Goal: Transaction & Acquisition: Subscribe to service/newsletter

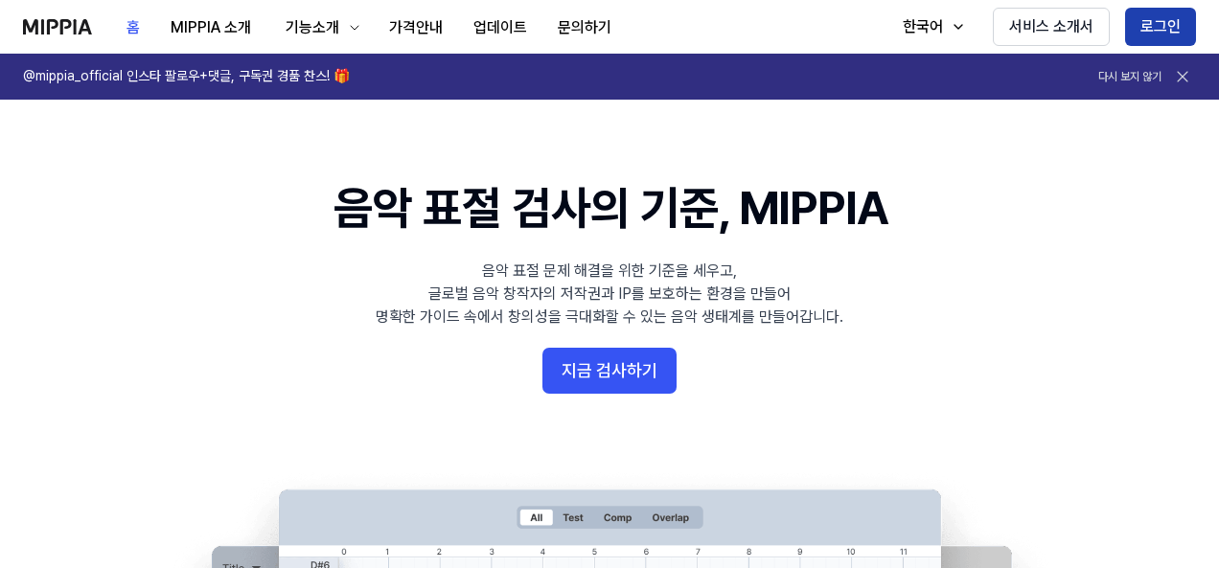
click at [1144, 24] on button "로그인" at bounding box center [1160, 27] width 71 height 38
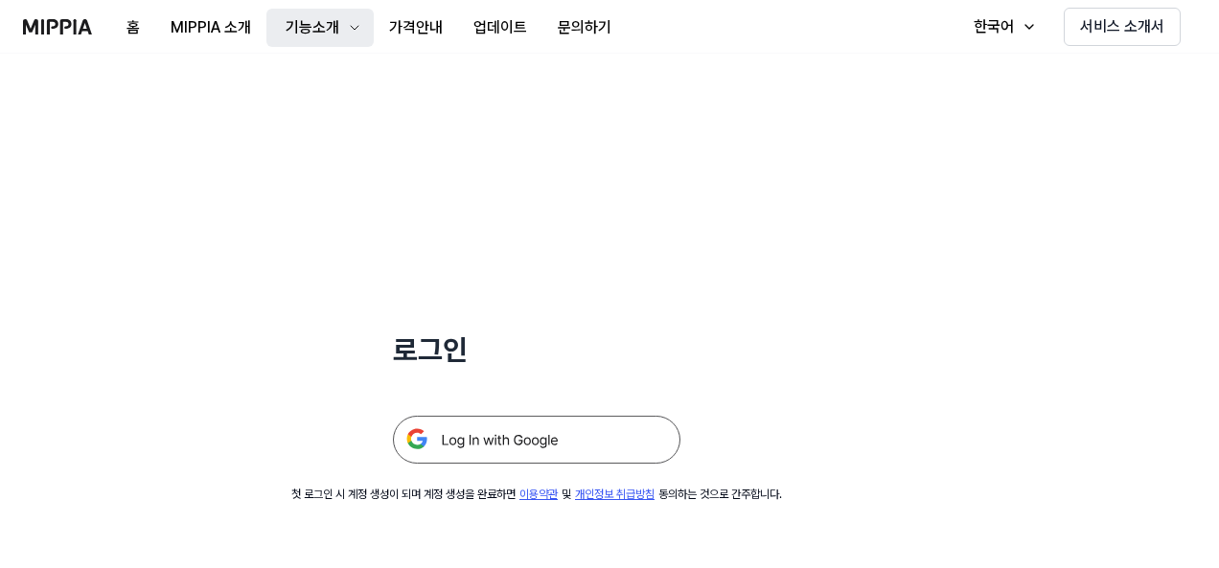
click at [325, 21] on div "기능소개" at bounding box center [312, 27] width 61 height 23
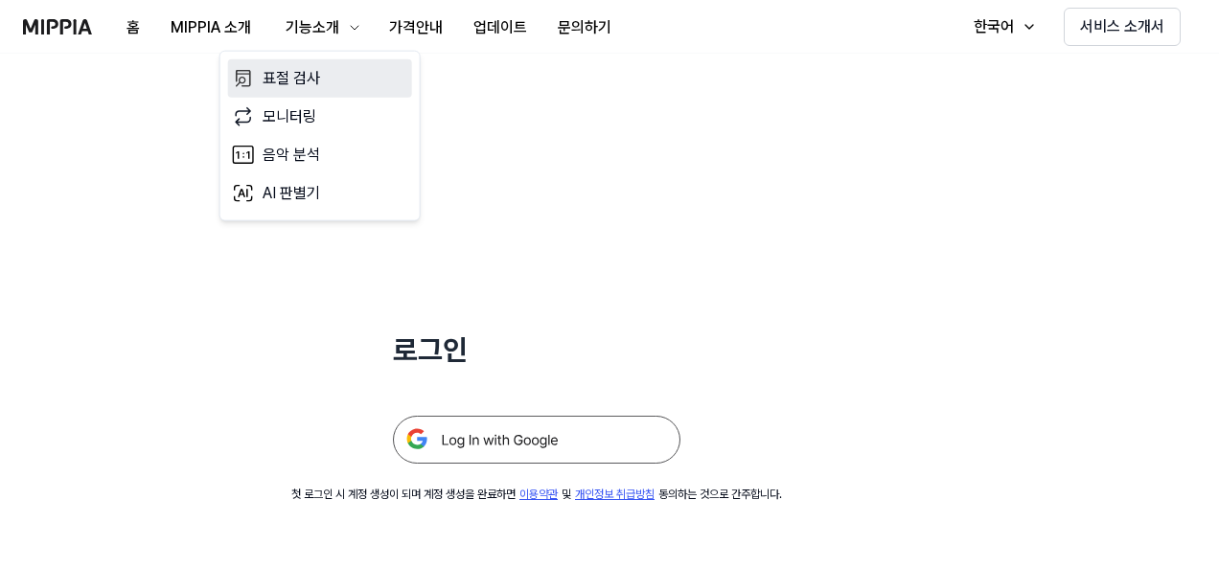
click at [317, 75] on link "표절 검사" at bounding box center [320, 78] width 184 height 38
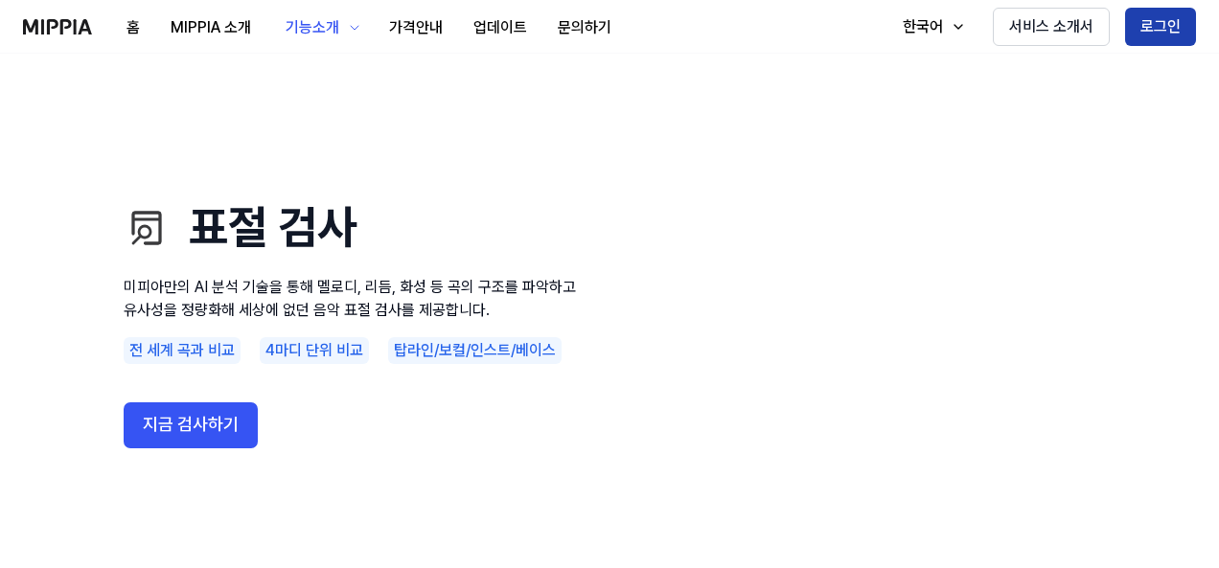
click at [1137, 34] on button "로그인" at bounding box center [1160, 27] width 71 height 38
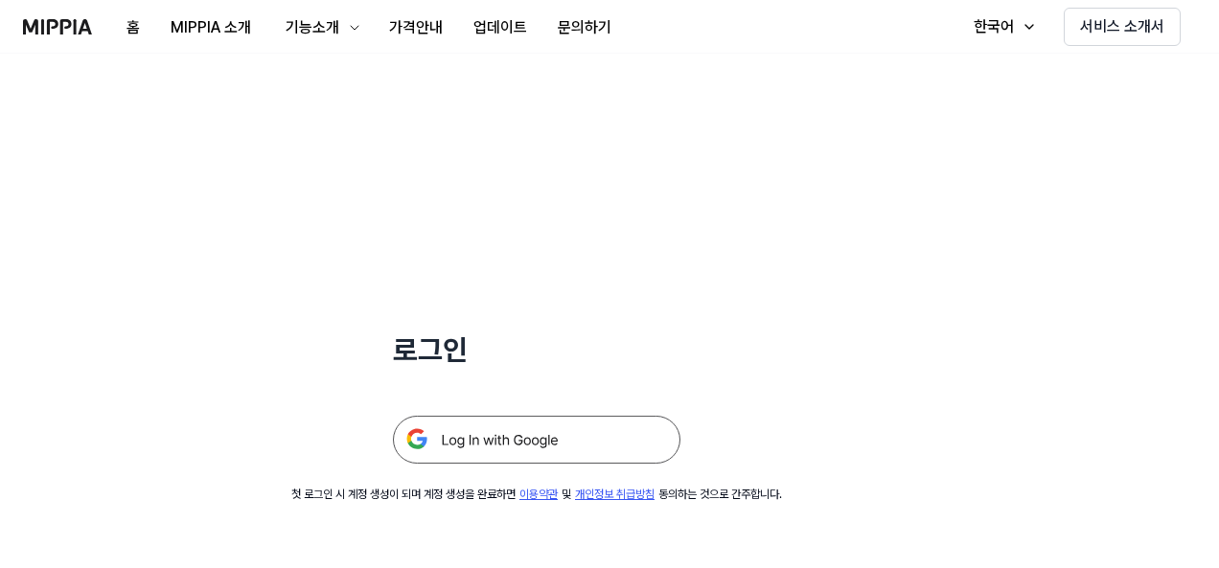
click at [605, 457] on img at bounding box center [537, 440] width 288 height 48
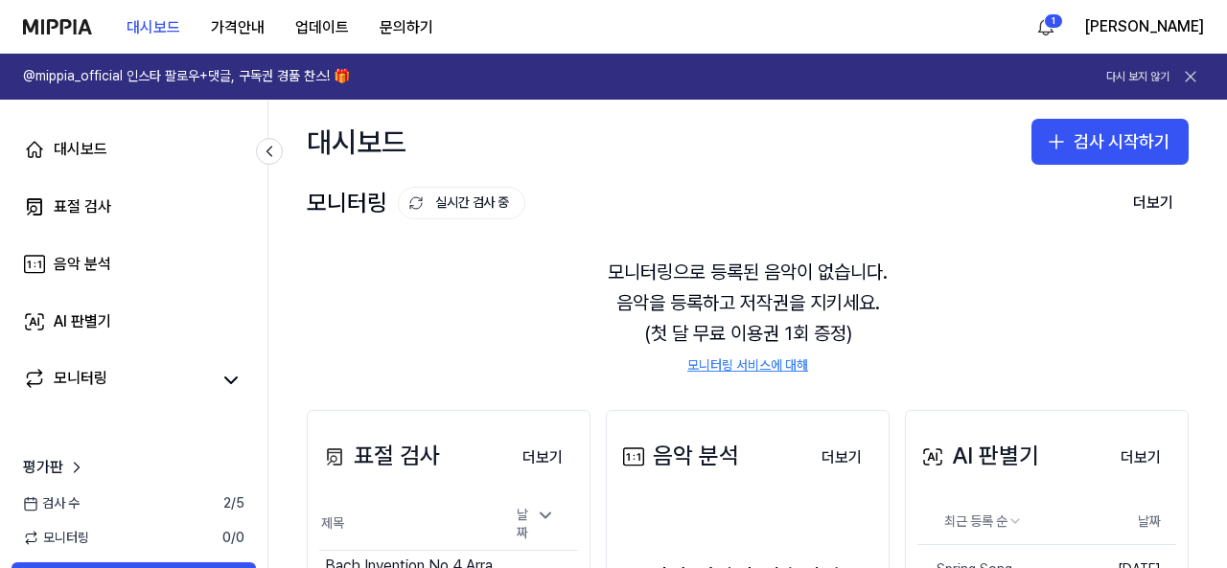
click at [786, 359] on link "모니터링 서비스에 대해" at bounding box center [747, 366] width 121 height 19
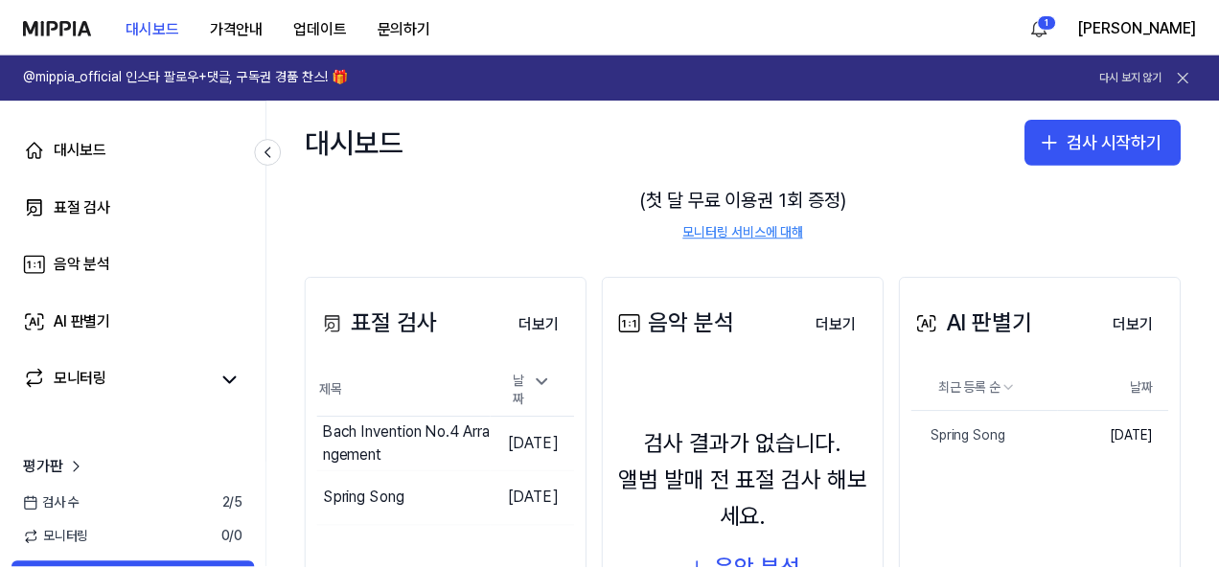
scroll to position [192, 0]
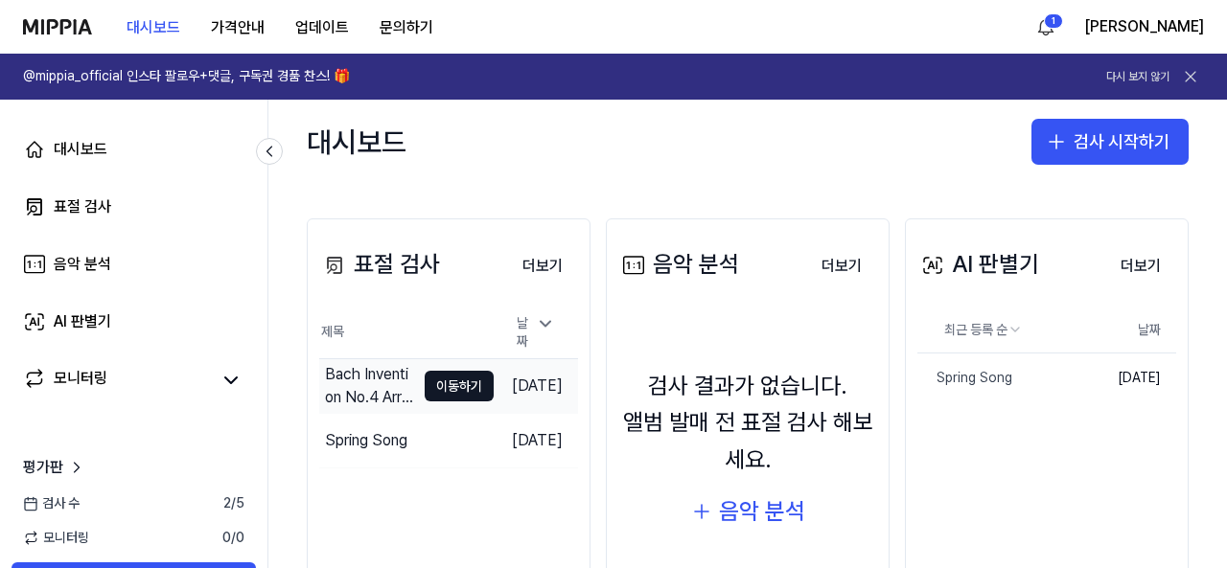
click at [373, 384] on div "Bach Invention No.4 Arrangement" at bounding box center [370, 386] width 90 height 46
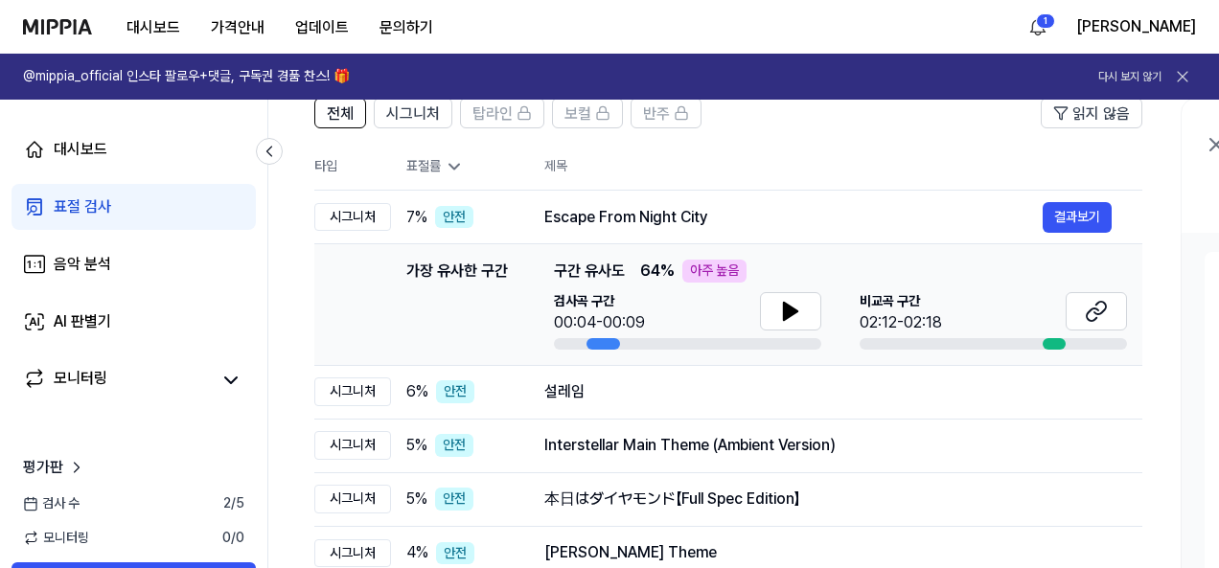
scroll to position [0, 0]
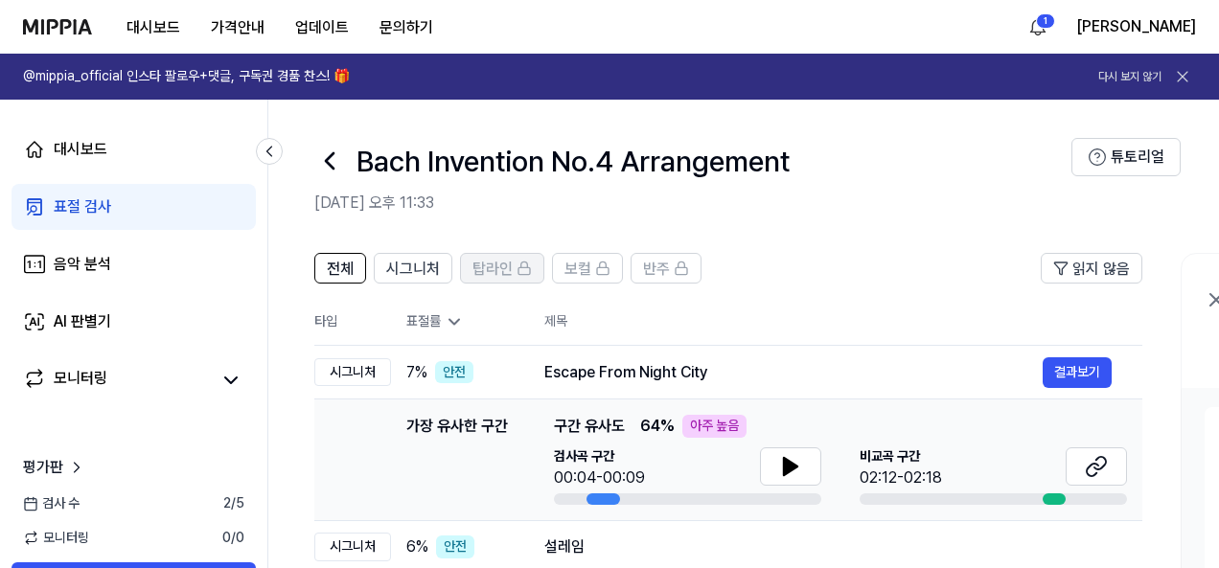
click at [474, 278] on span "탑라인" at bounding box center [493, 269] width 40 height 23
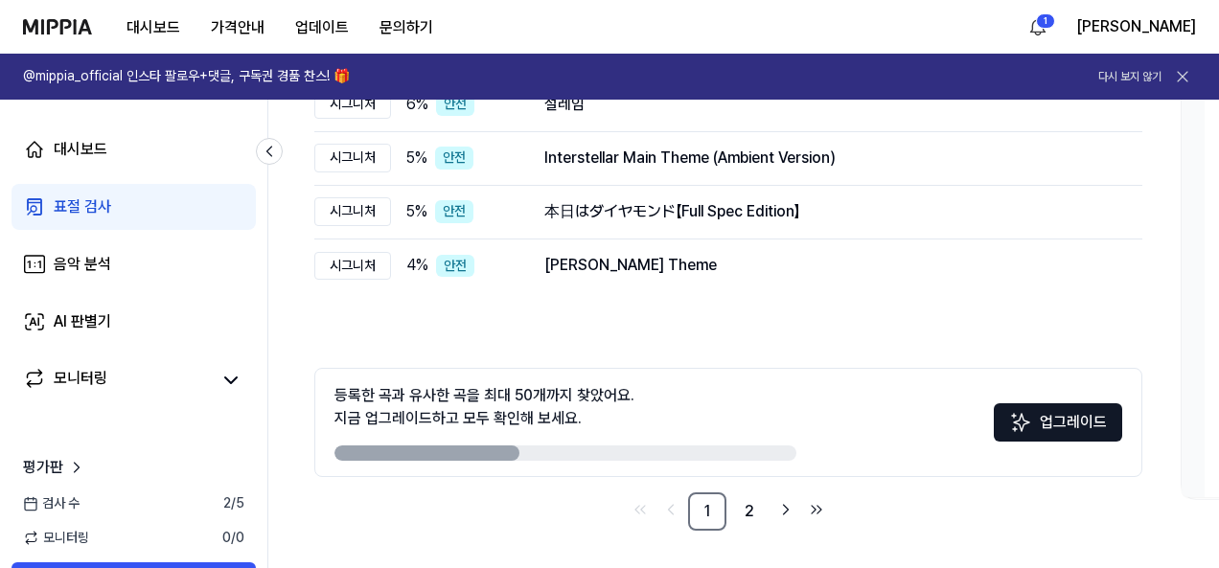
click at [259, 73] on h1 "@mippia_official 인스타 팔로우+댓글, 구독권 경품 찬스! 🎁" at bounding box center [186, 76] width 327 height 19
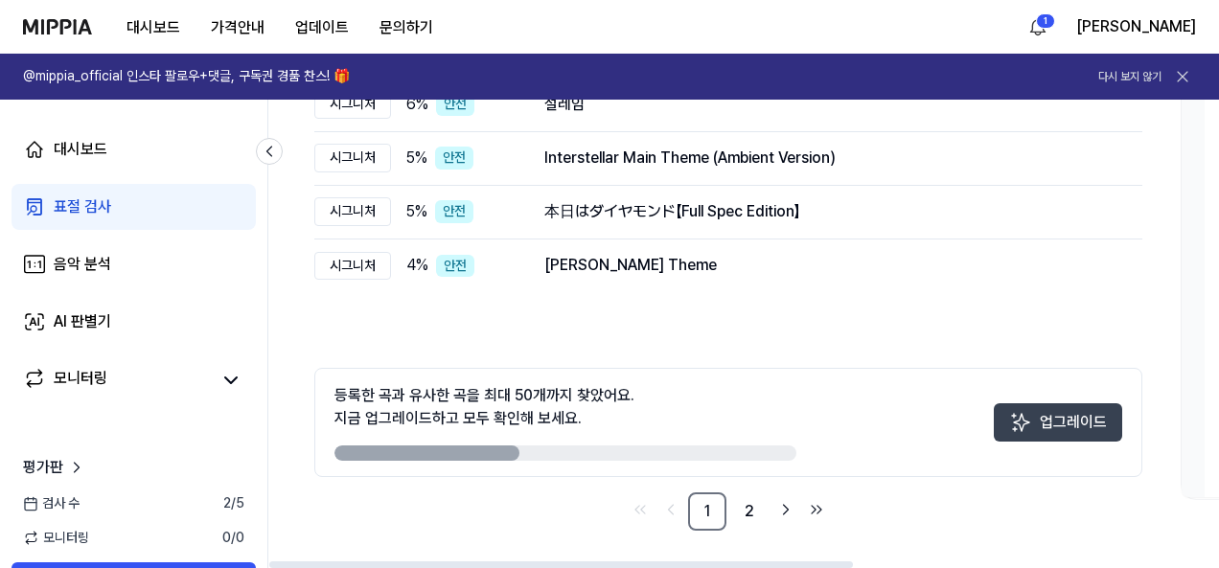
click at [1088, 427] on button "업그레이드" at bounding box center [1058, 423] width 128 height 38
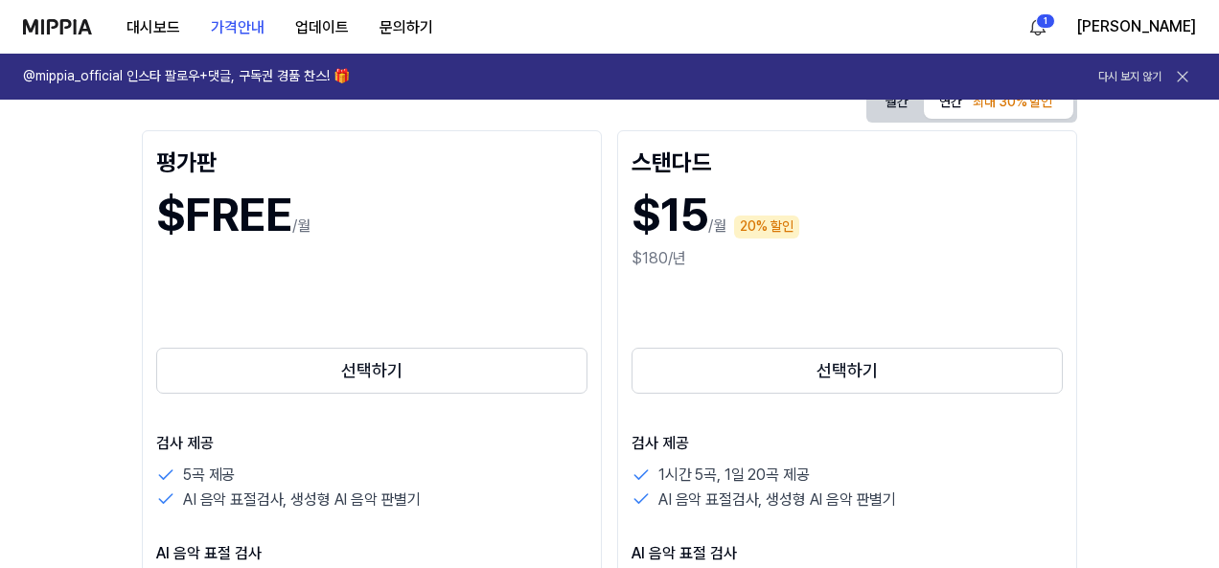
scroll to position [383, 0]
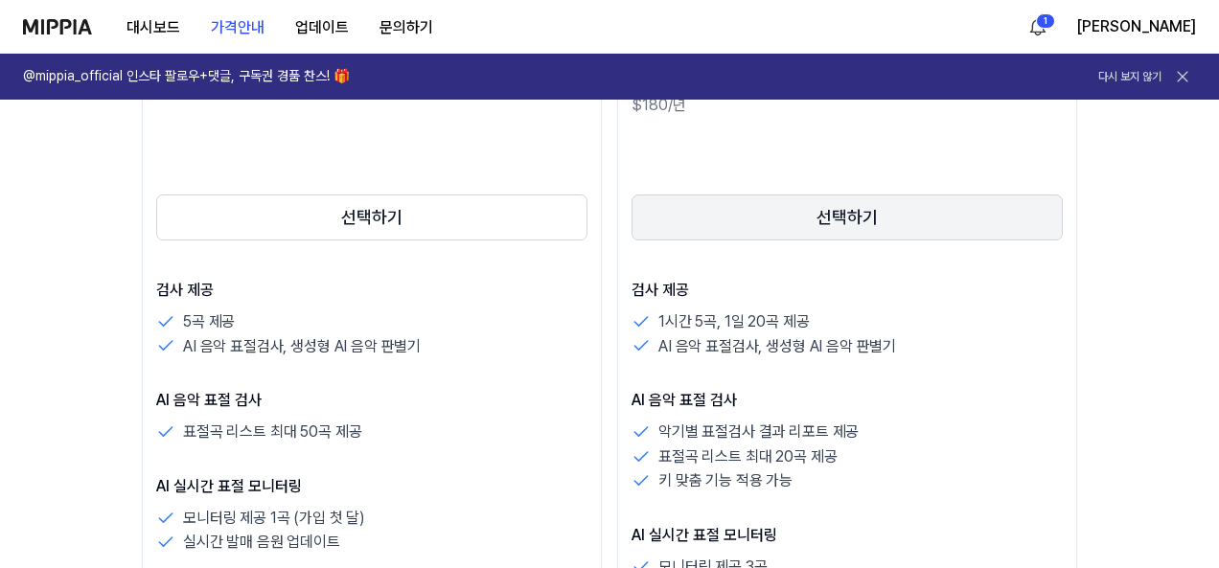
click at [945, 212] on button "선택하기" at bounding box center [847, 218] width 431 height 46
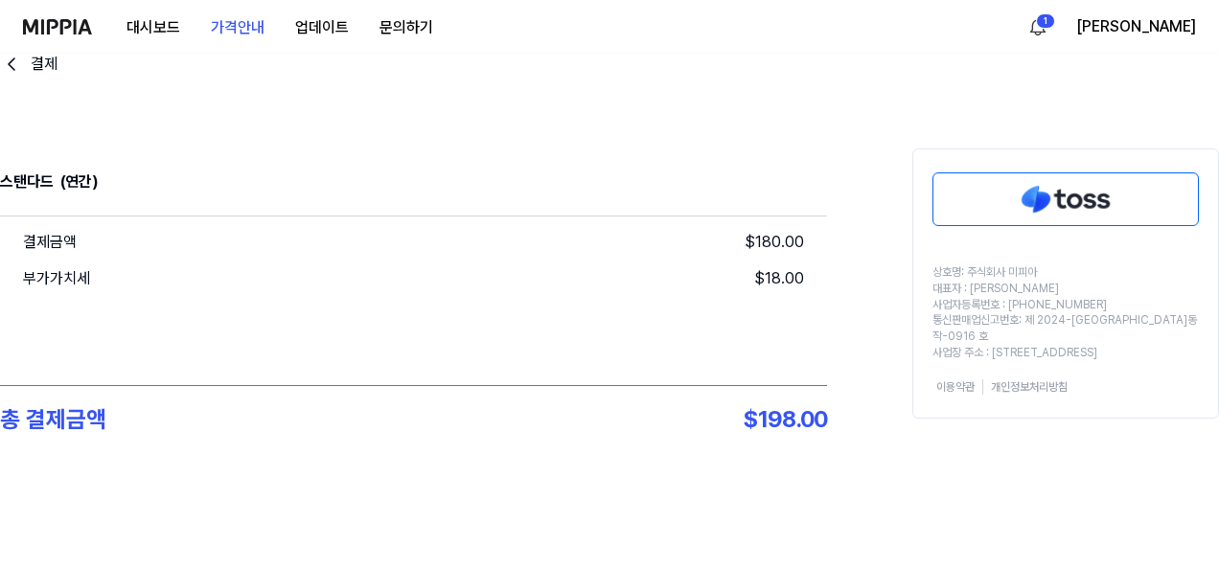
scroll to position [0, 0]
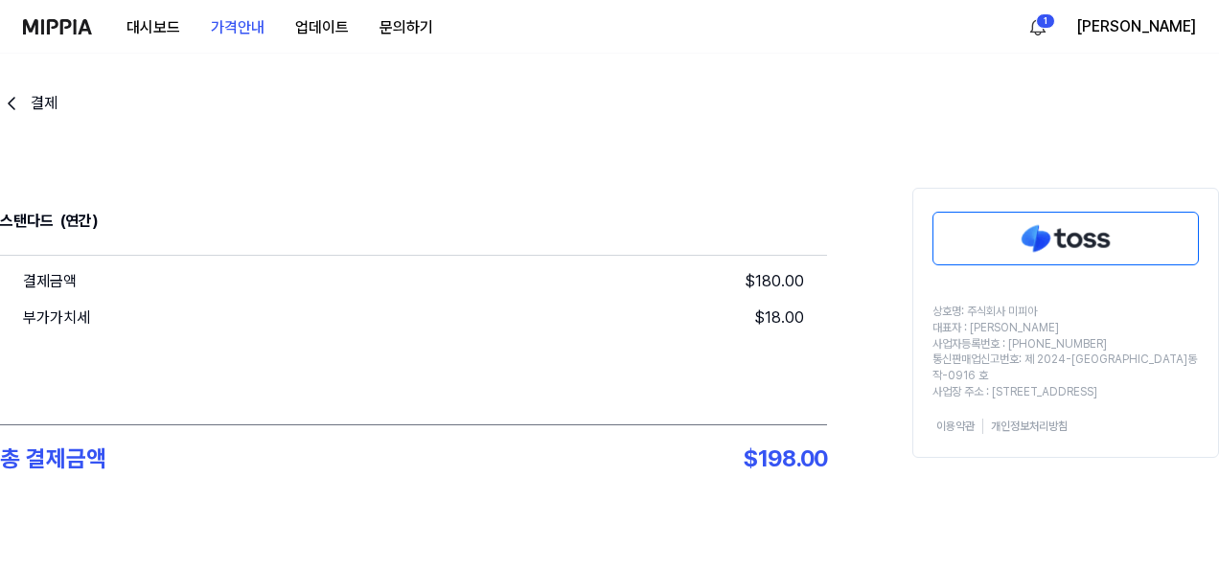
click at [19, 97] on icon "go back" at bounding box center [11, 103] width 23 height 23
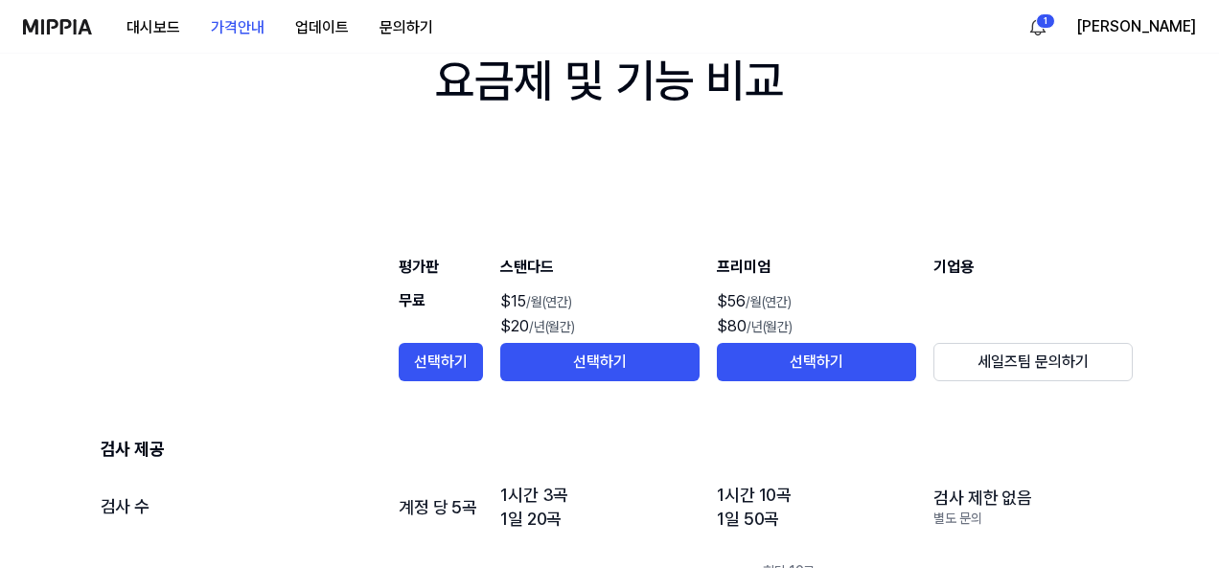
scroll to position [2972, 0]
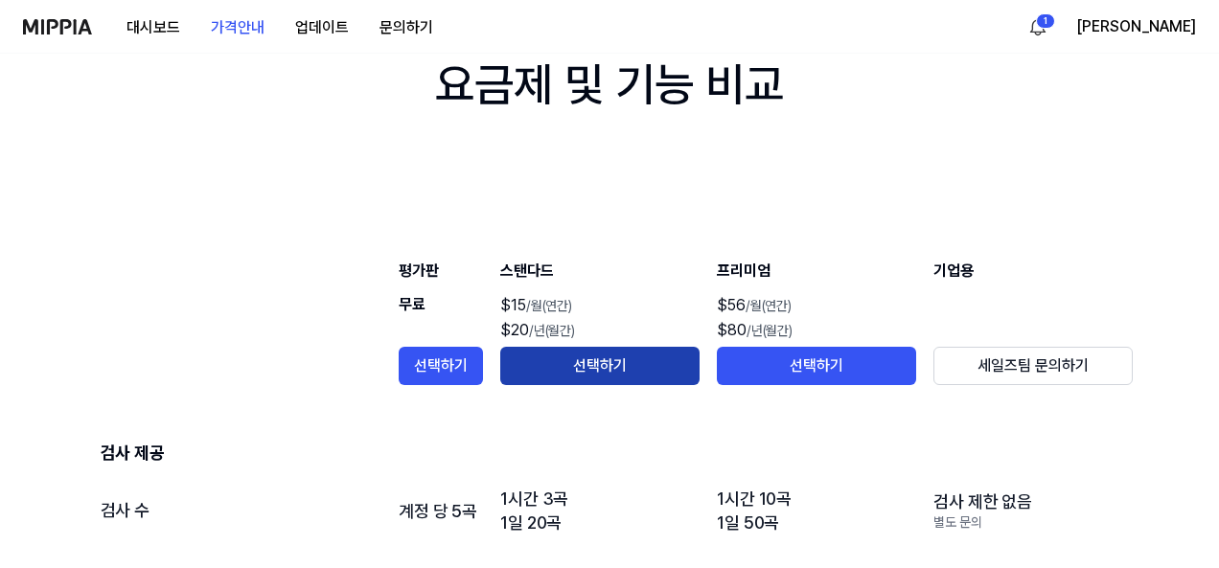
click at [646, 357] on button "선택하기" at bounding box center [599, 366] width 199 height 38
click at [663, 366] on button "선택하기" at bounding box center [599, 366] width 199 height 38
click at [663, 375] on button "선택하기" at bounding box center [599, 366] width 199 height 38
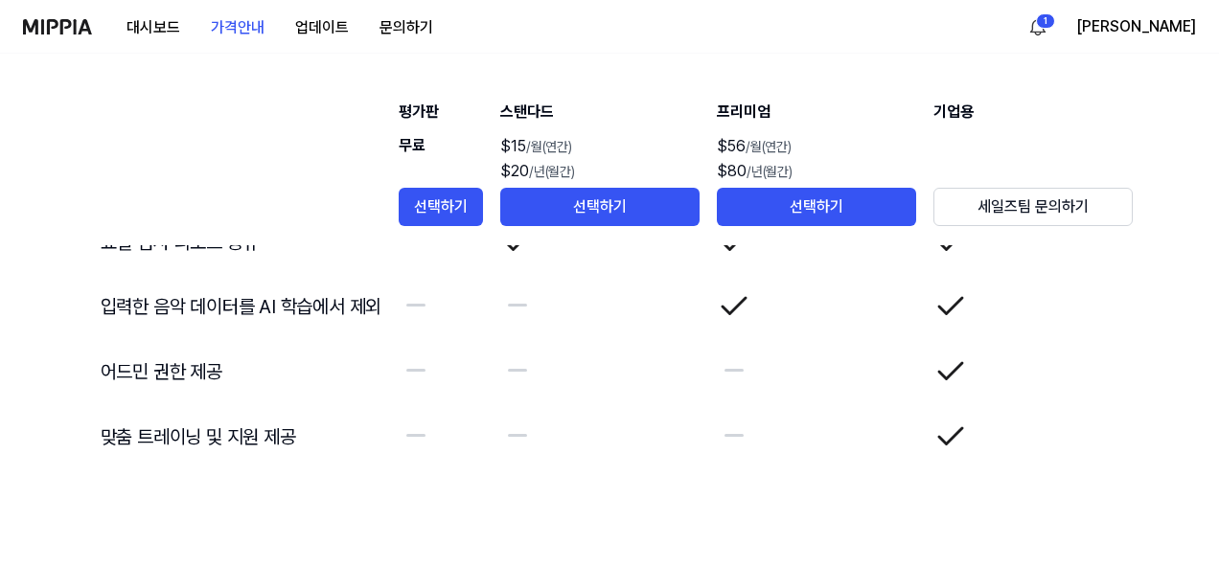
scroll to position [4456, 0]
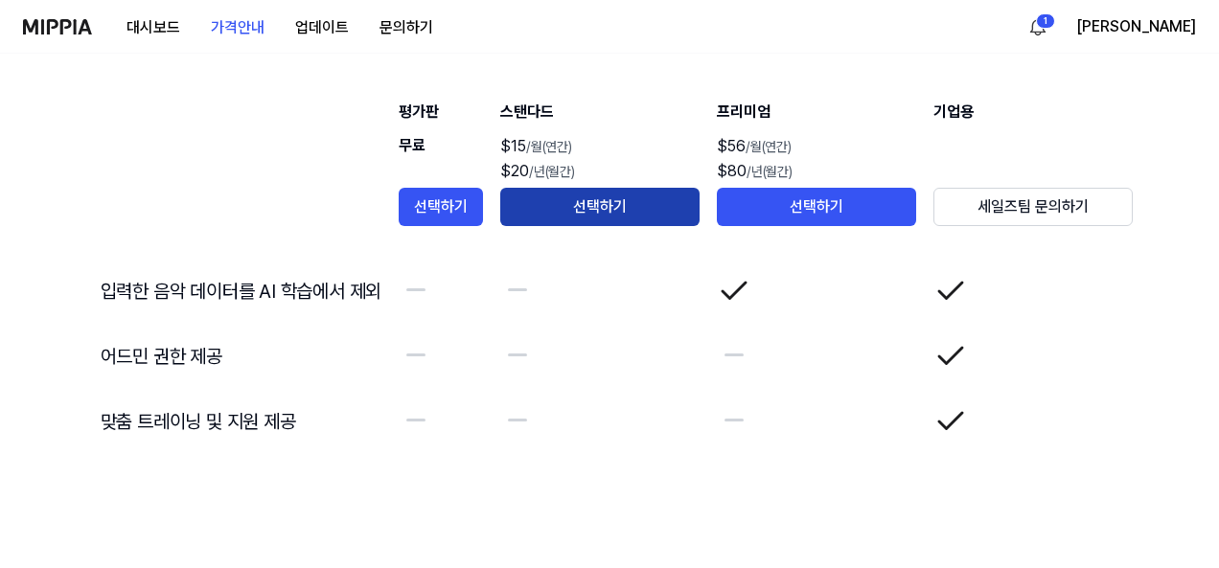
click at [654, 200] on button "선택하기" at bounding box center [599, 207] width 199 height 38
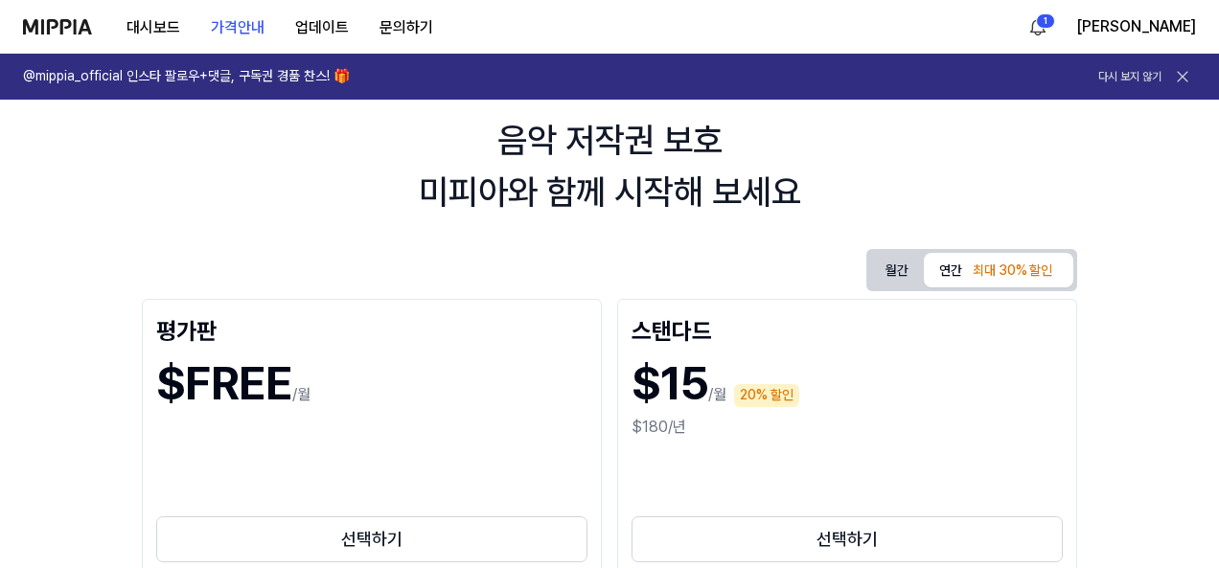
scroll to position [0, 0]
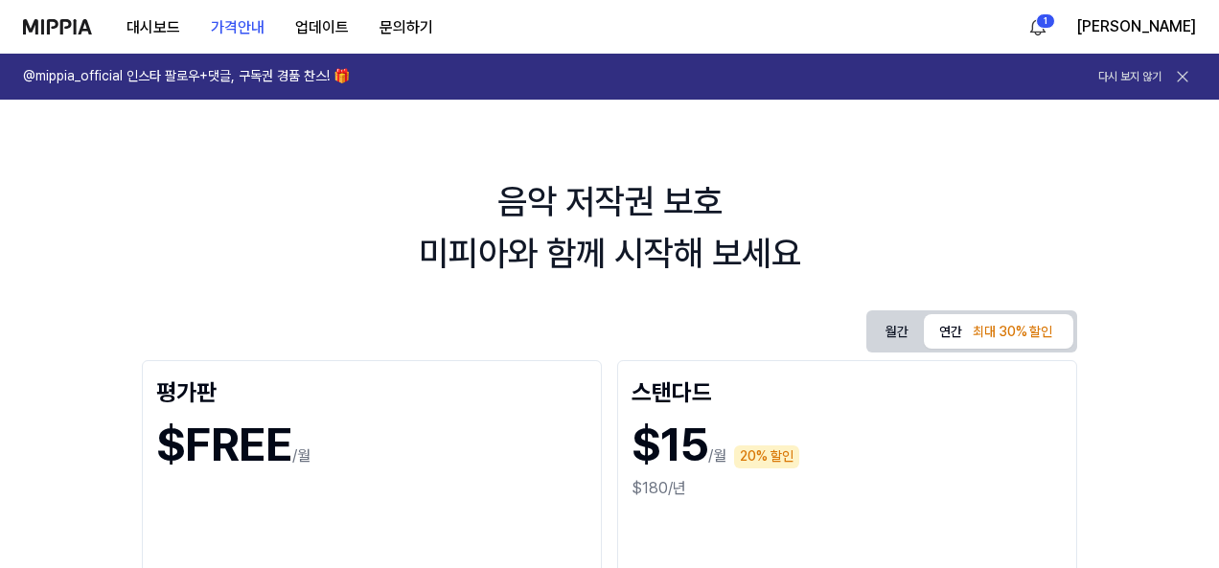
click at [906, 332] on button "월간" at bounding box center [897, 332] width 54 height 30
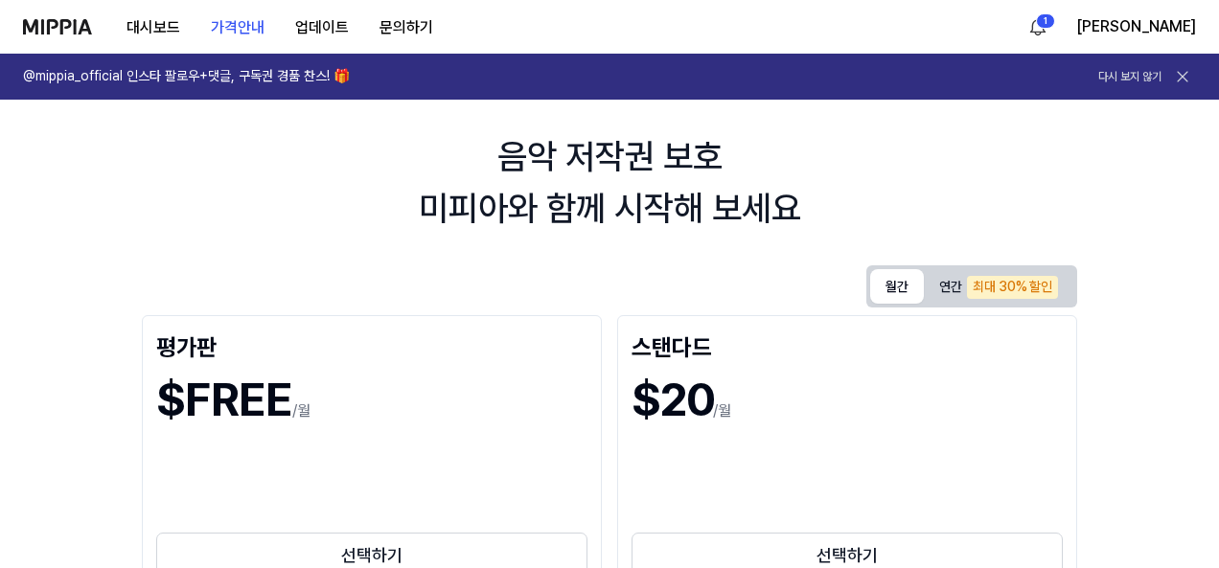
scroll to position [192, 0]
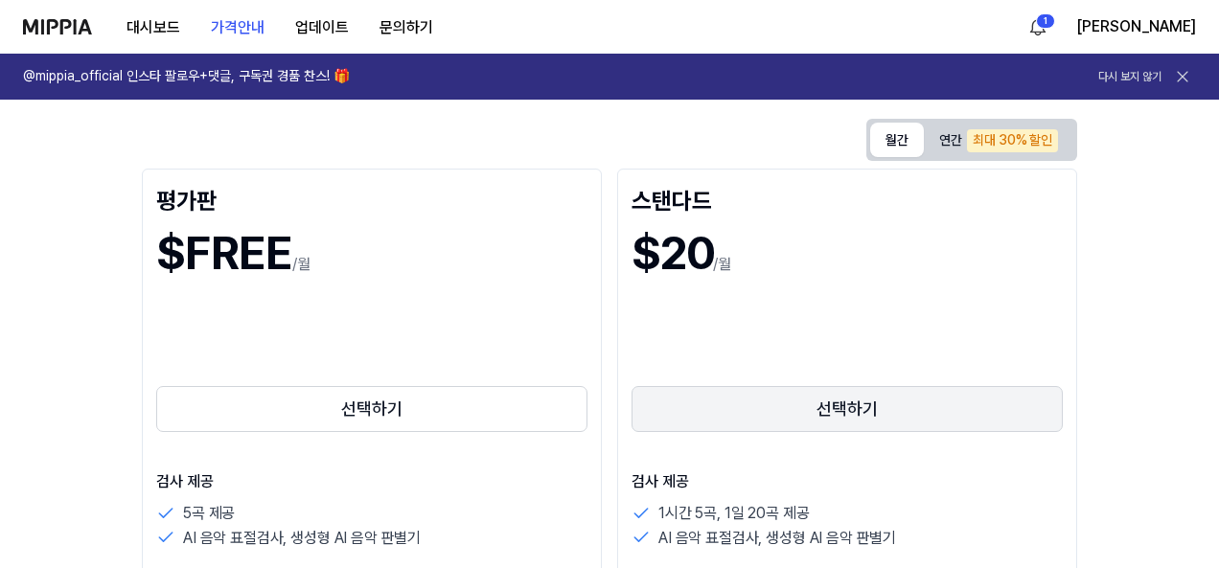
click at [814, 396] on button "선택하기" at bounding box center [847, 409] width 431 height 46
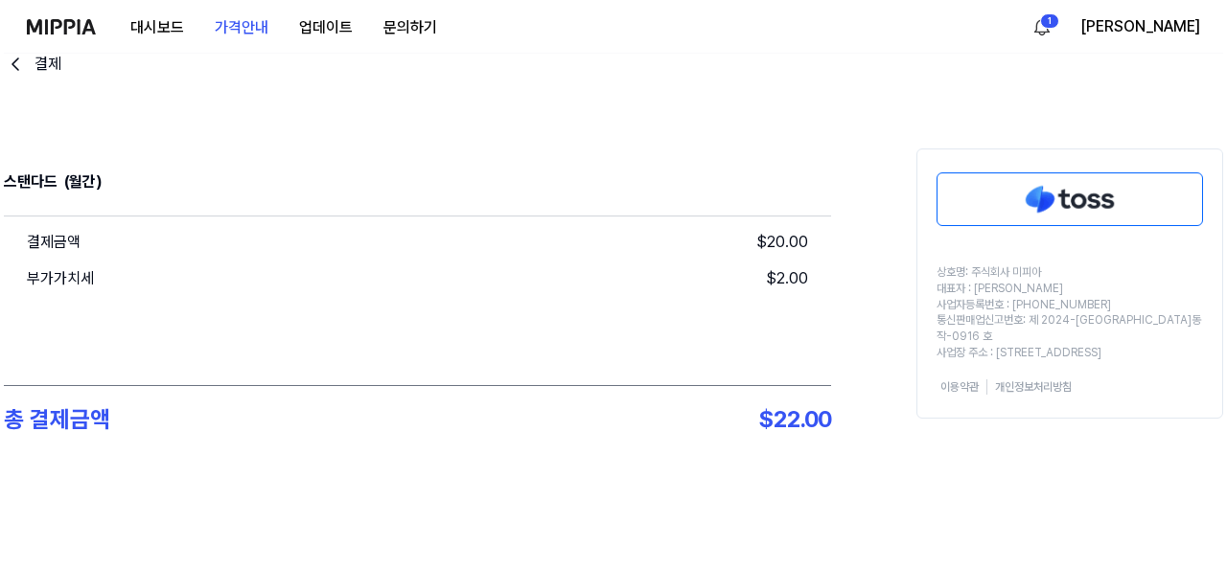
scroll to position [0, 0]
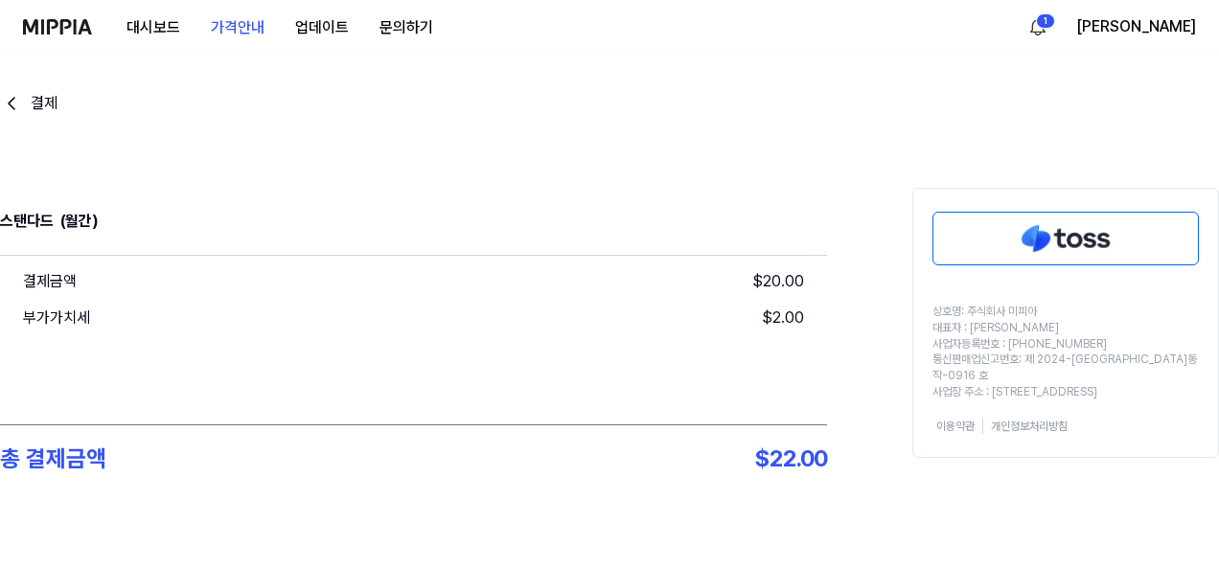
click at [1045, 243] on img at bounding box center [1066, 239] width 265 height 52
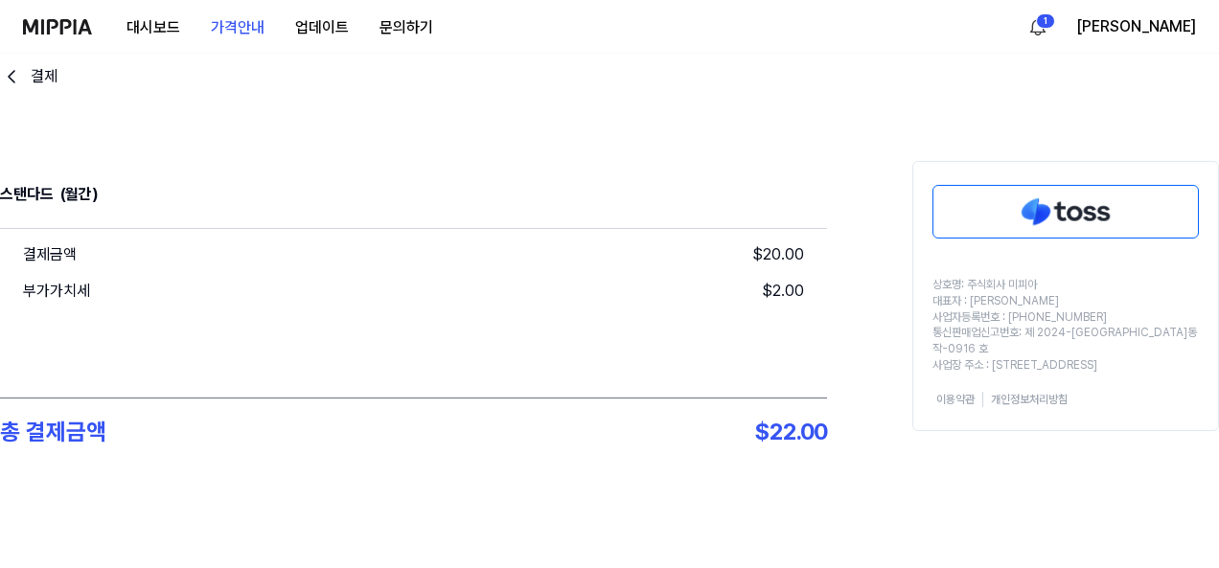
scroll to position [39, 0]
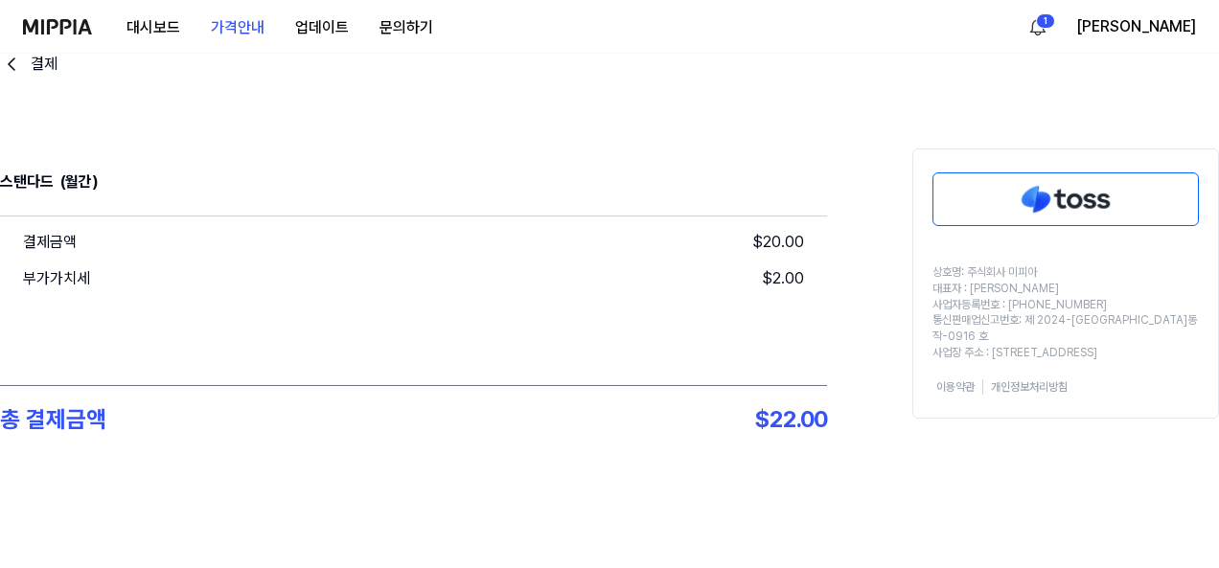
click at [1137, 191] on img at bounding box center [1066, 200] width 265 height 52
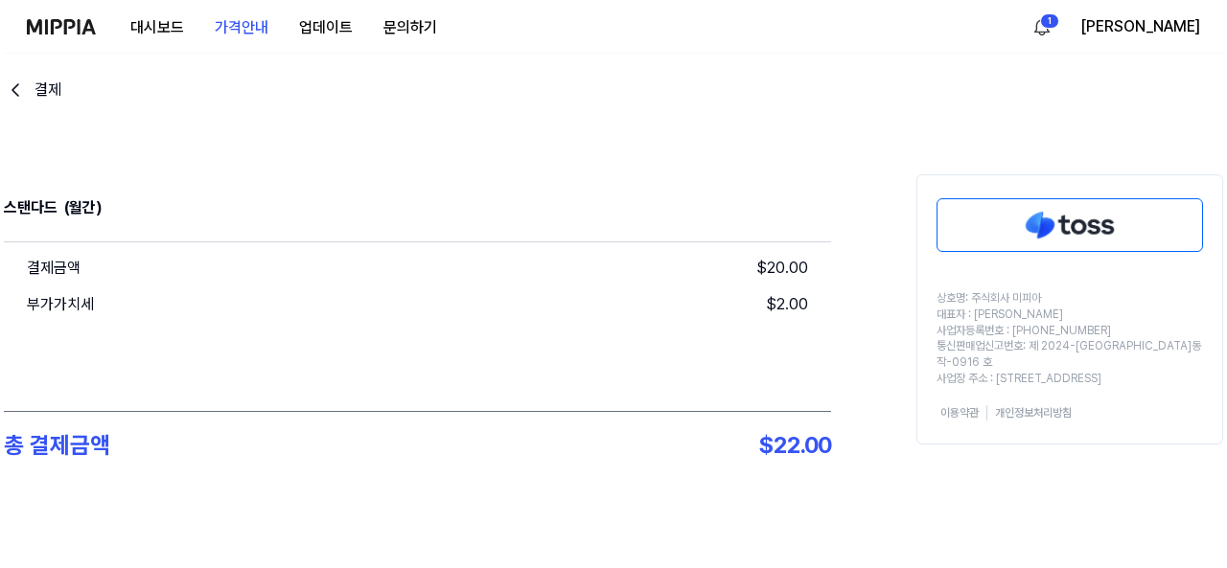
scroll to position [0, 0]
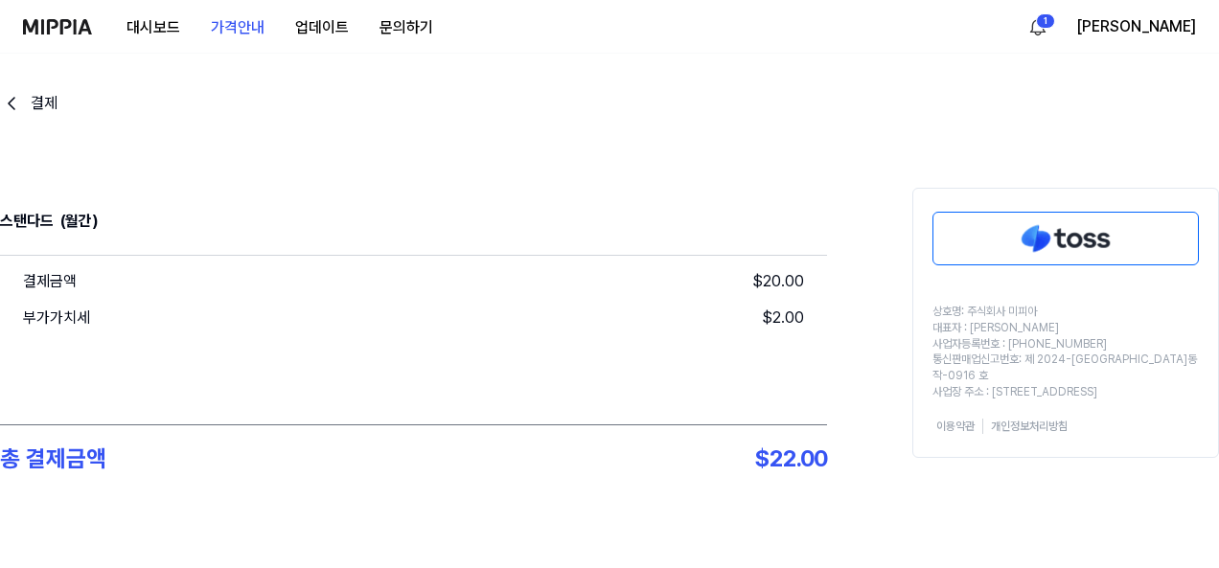
click at [1028, 239] on img at bounding box center [1066, 239] width 265 height 52
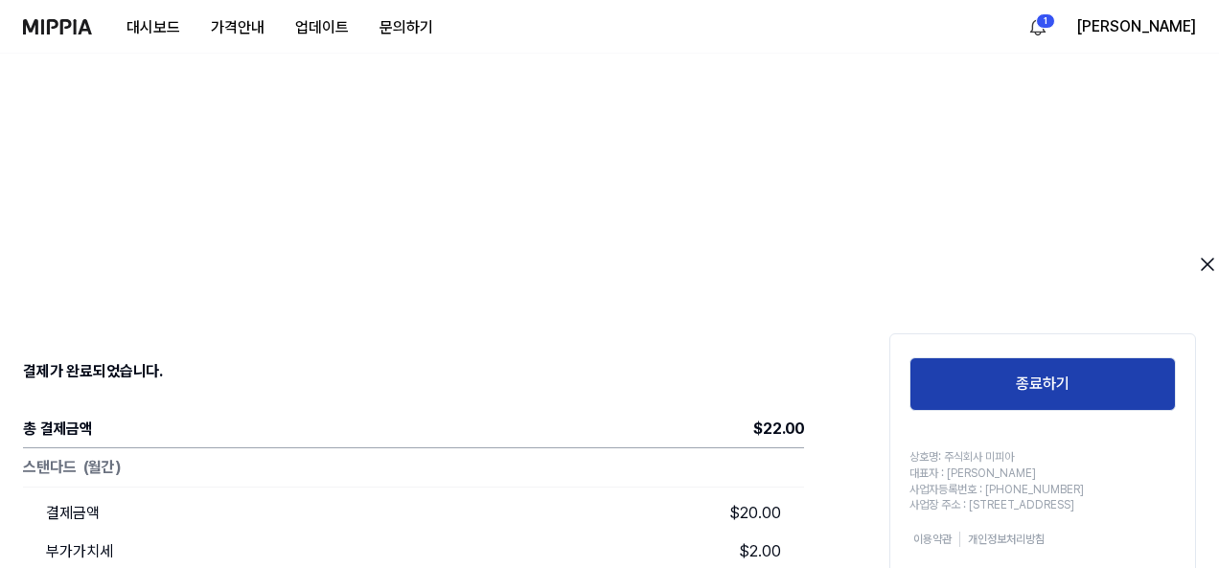
click at [1072, 389] on button "종료하기" at bounding box center [1043, 385] width 267 height 54
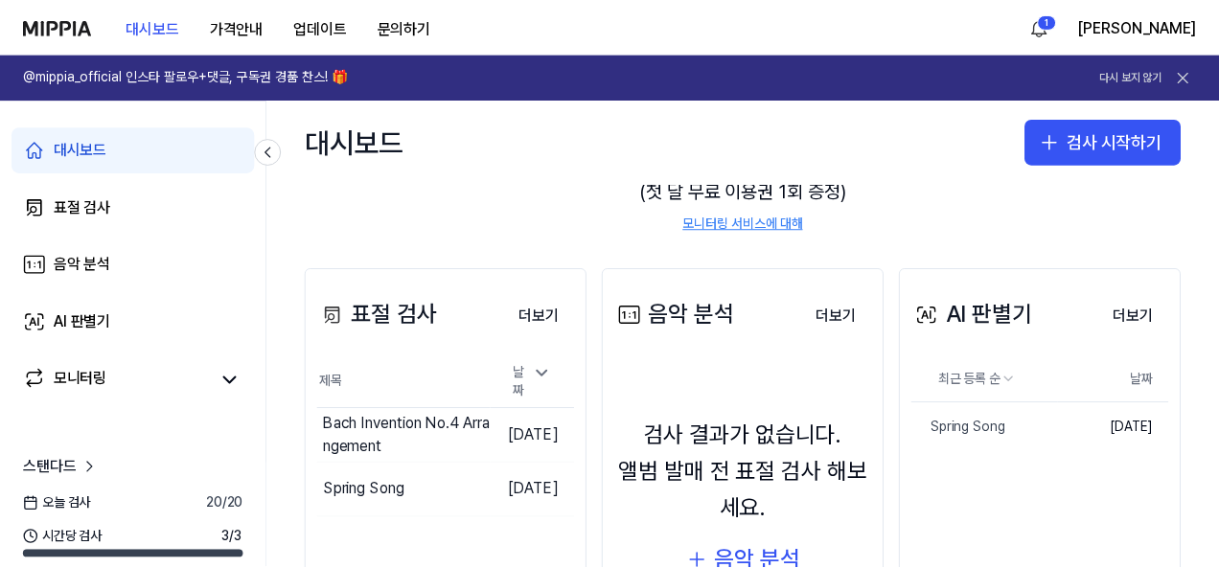
scroll to position [276, 0]
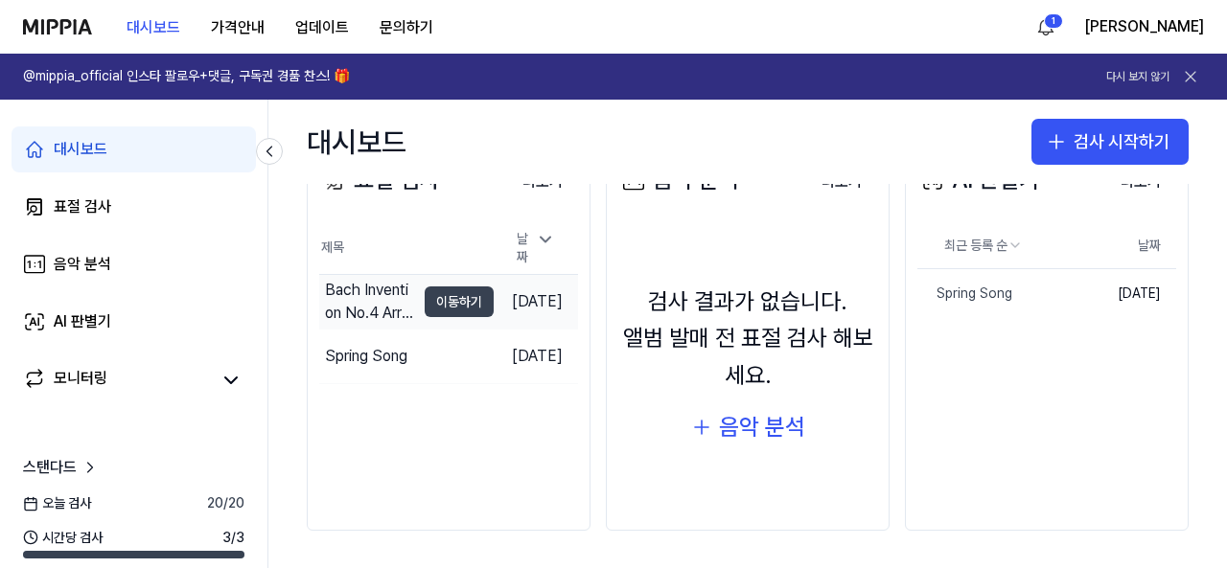
click at [425, 302] on button "이동하기" at bounding box center [459, 302] width 69 height 31
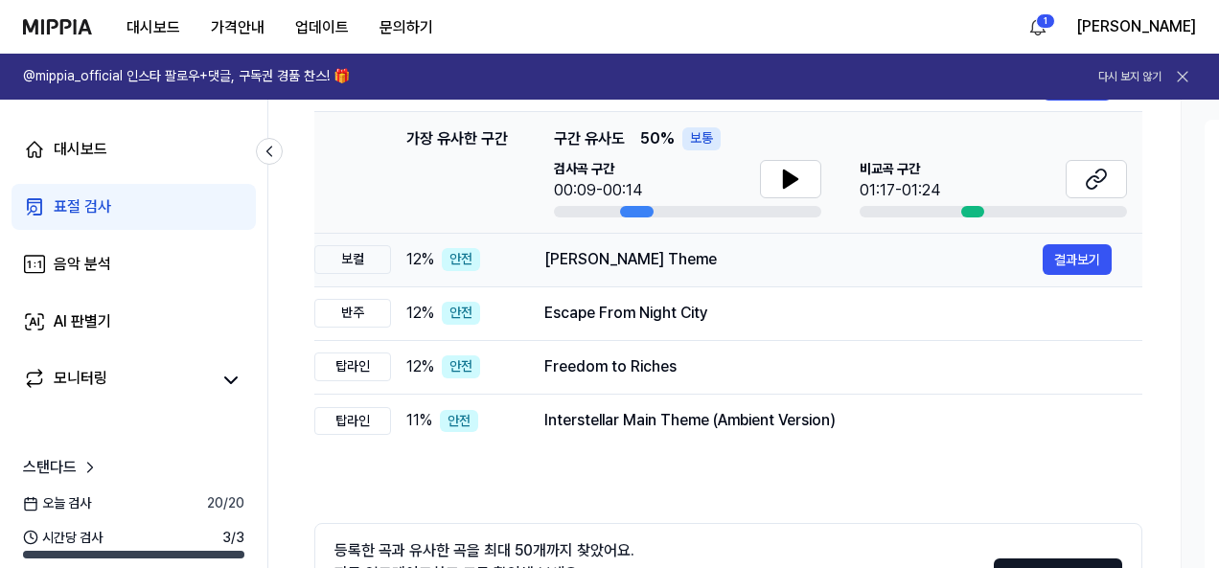
scroll to position [0, 0]
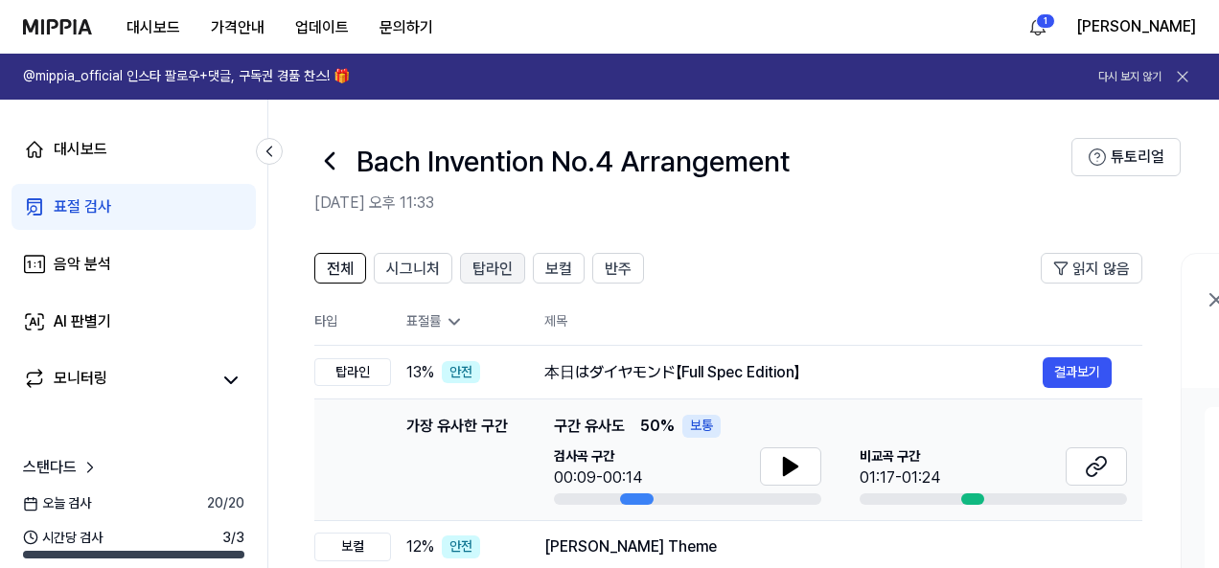
click at [492, 258] on span "탑라인" at bounding box center [493, 269] width 40 height 23
click at [568, 271] on button "보컬" at bounding box center [559, 268] width 52 height 31
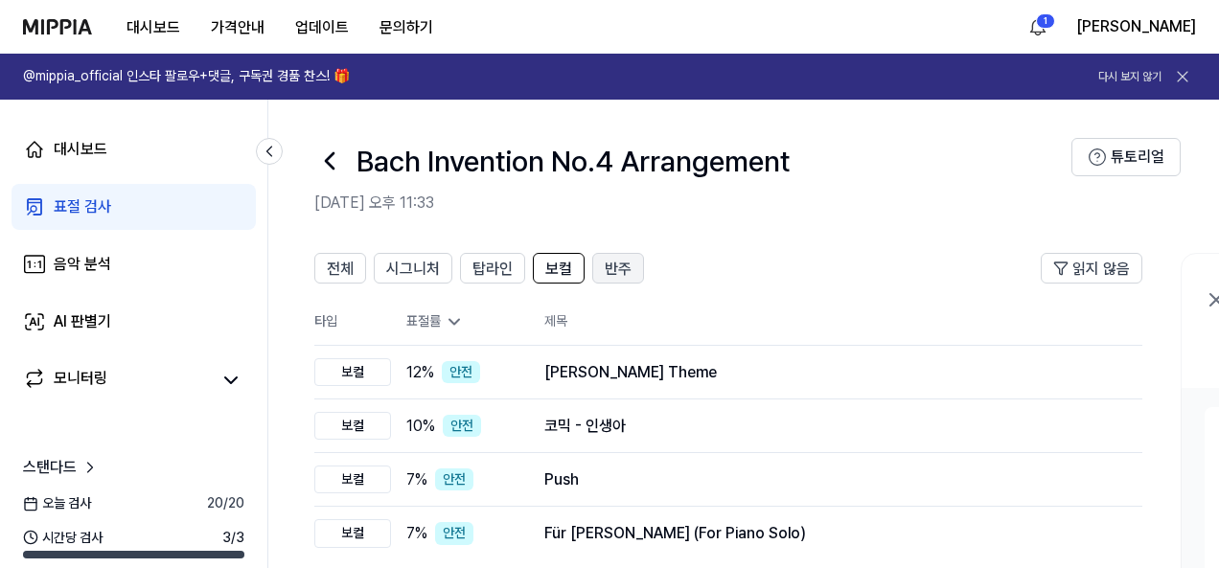
click at [606, 266] on span "반주" at bounding box center [618, 269] width 27 height 23
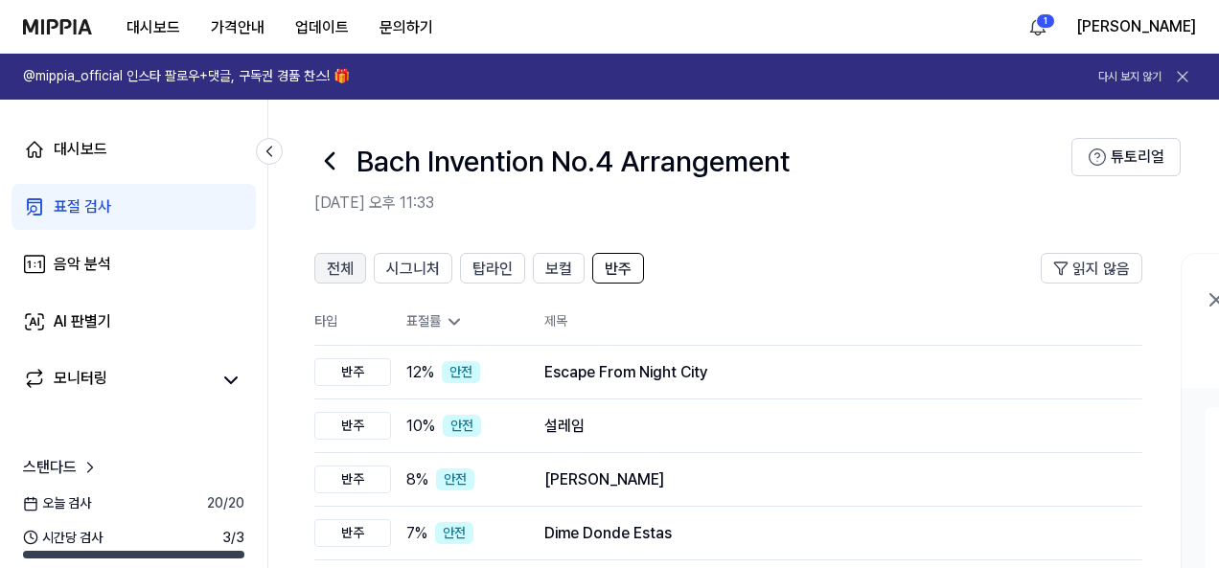
click at [349, 269] on span "전체" at bounding box center [340, 269] width 27 height 23
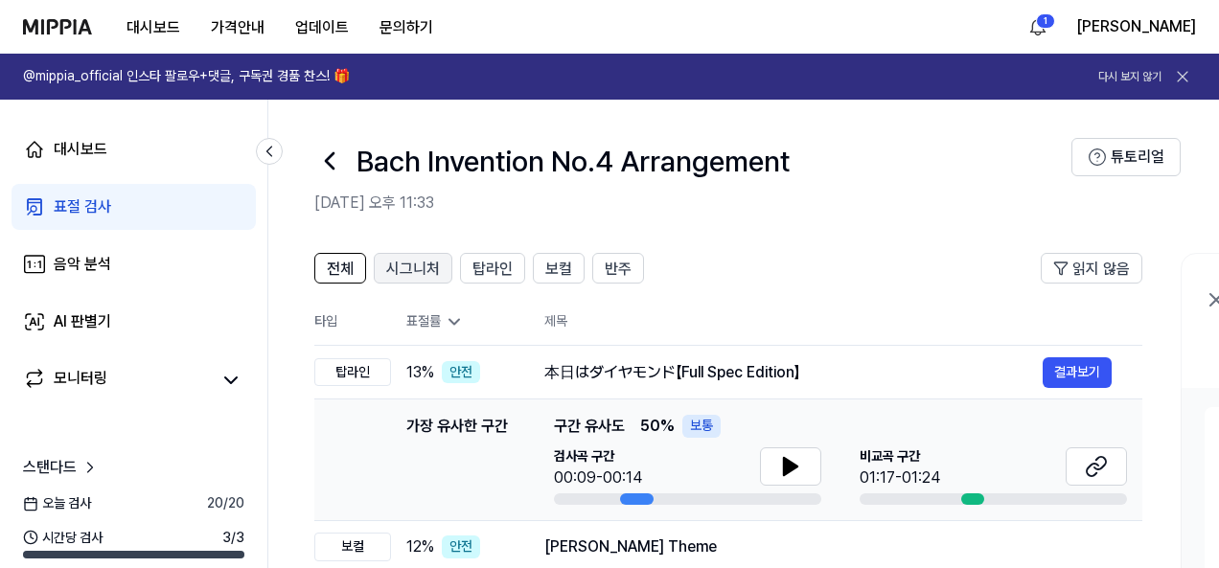
click at [394, 266] on span "시그니처" at bounding box center [413, 269] width 54 height 23
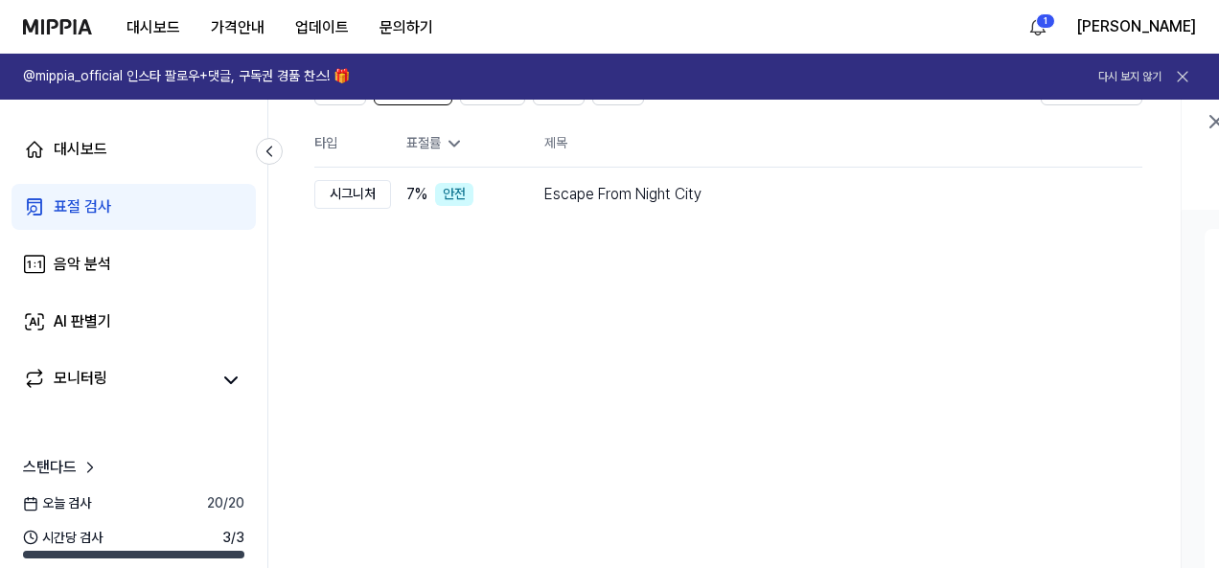
scroll to position [96, 0]
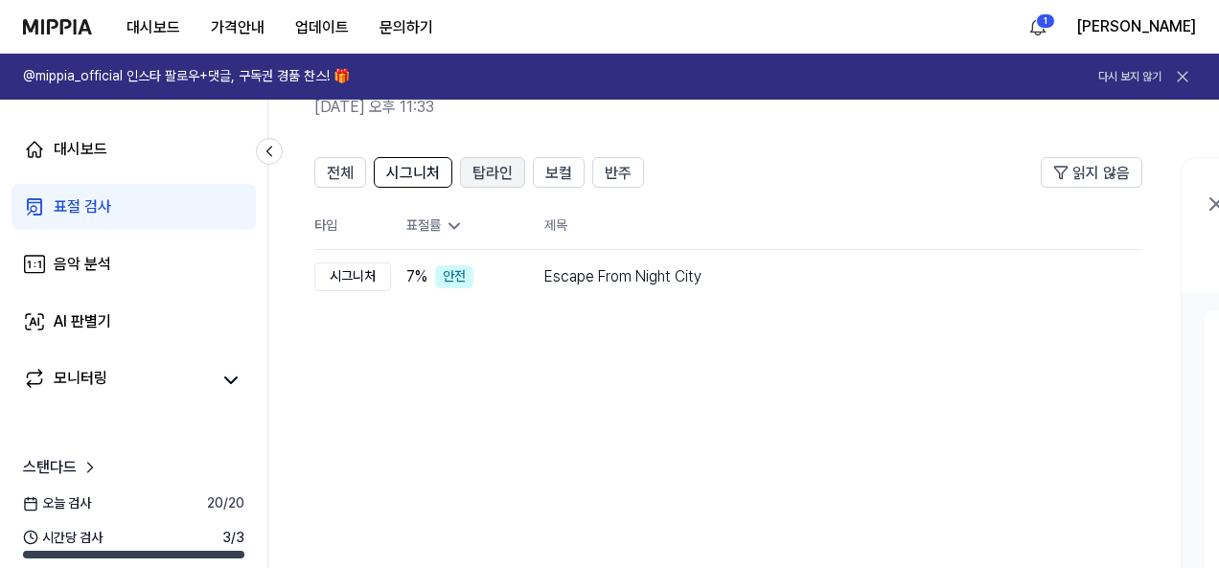
click at [486, 174] on span "탑라인" at bounding box center [493, 173] width 40 height 23
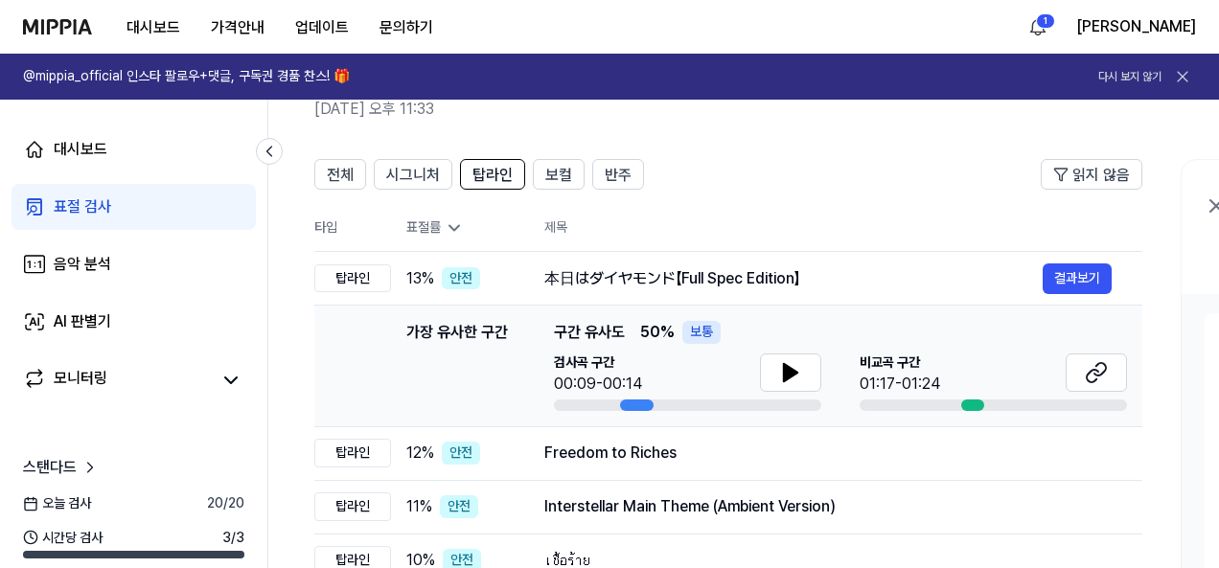
scroll to position [0, 0]
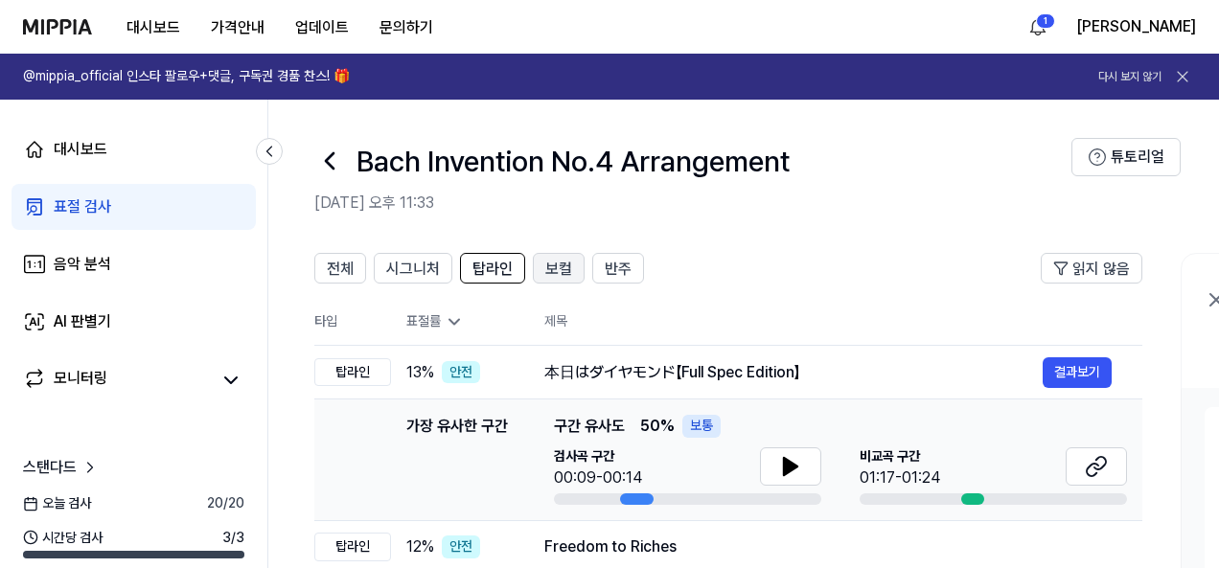
click at [575, 261] on button "보컬" at bounding box center [559, 268] width 52 height 31
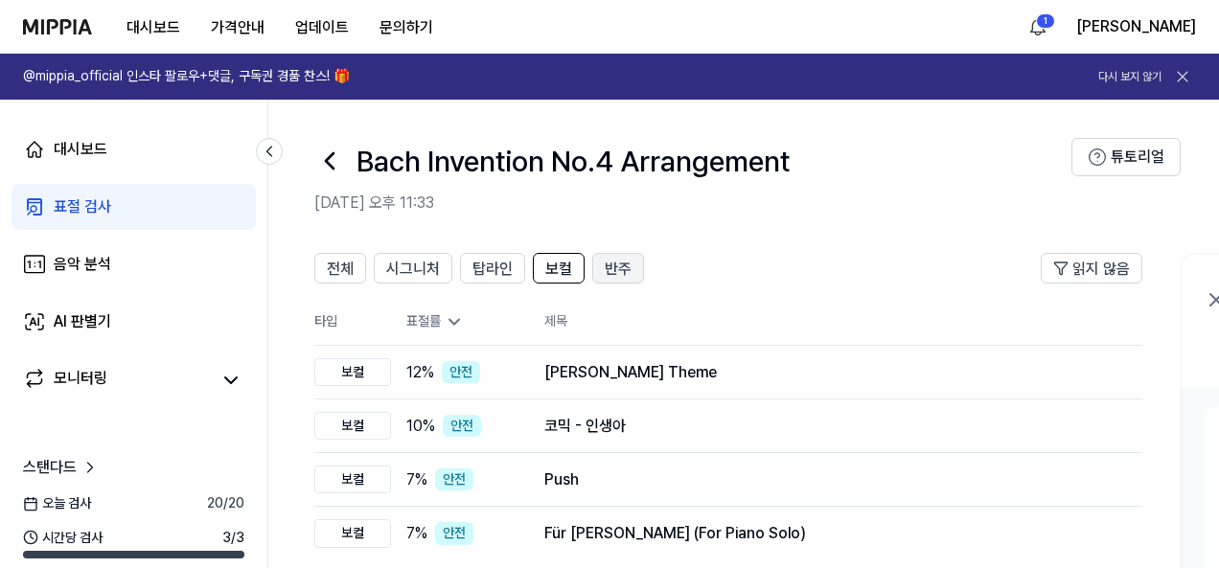
click at [609, 264] on span "반주" at bounding box center [618, 269] width 27 height 23
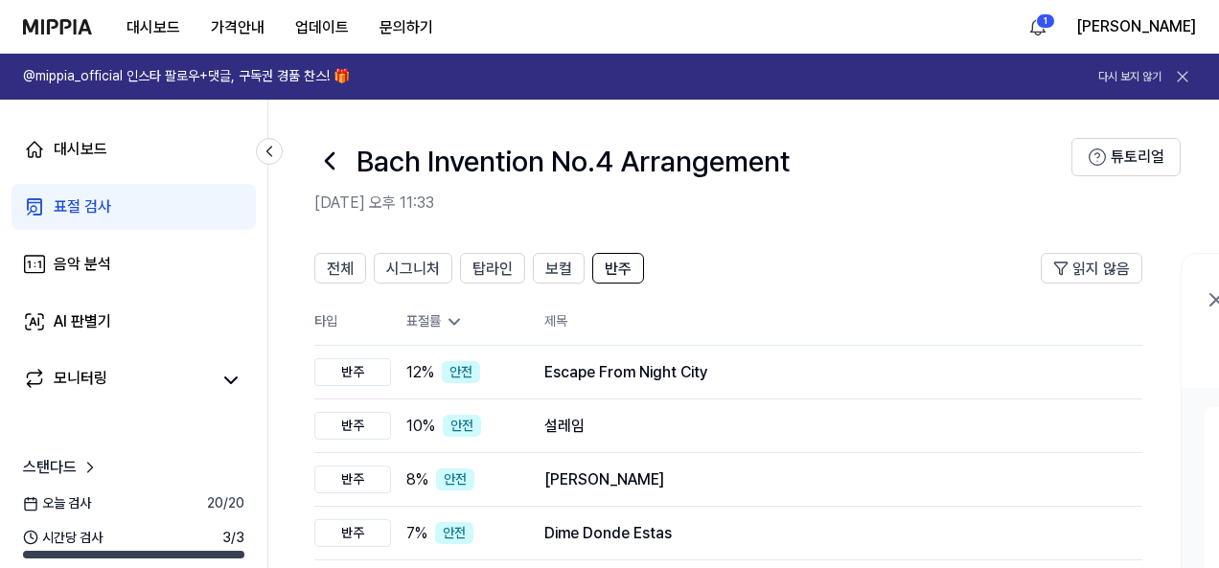
click at [331, 162] on icon at bounding box center [329, 161] width 31 height 31
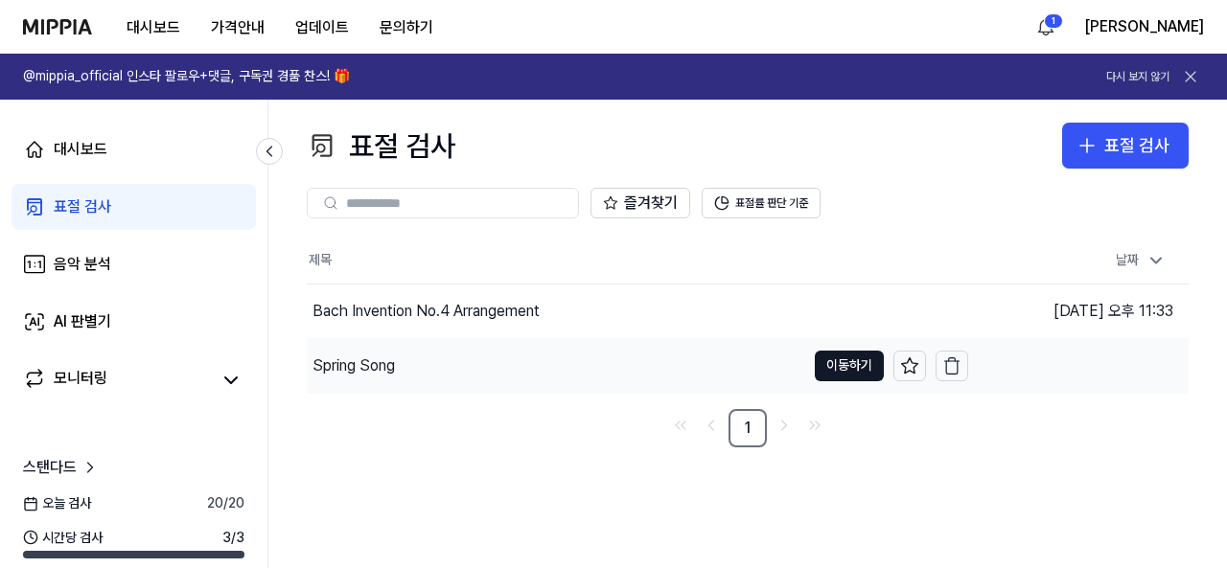
click at [391, 371] on div "Spring Song" at bounding box center [354, 366] width 82 height 23
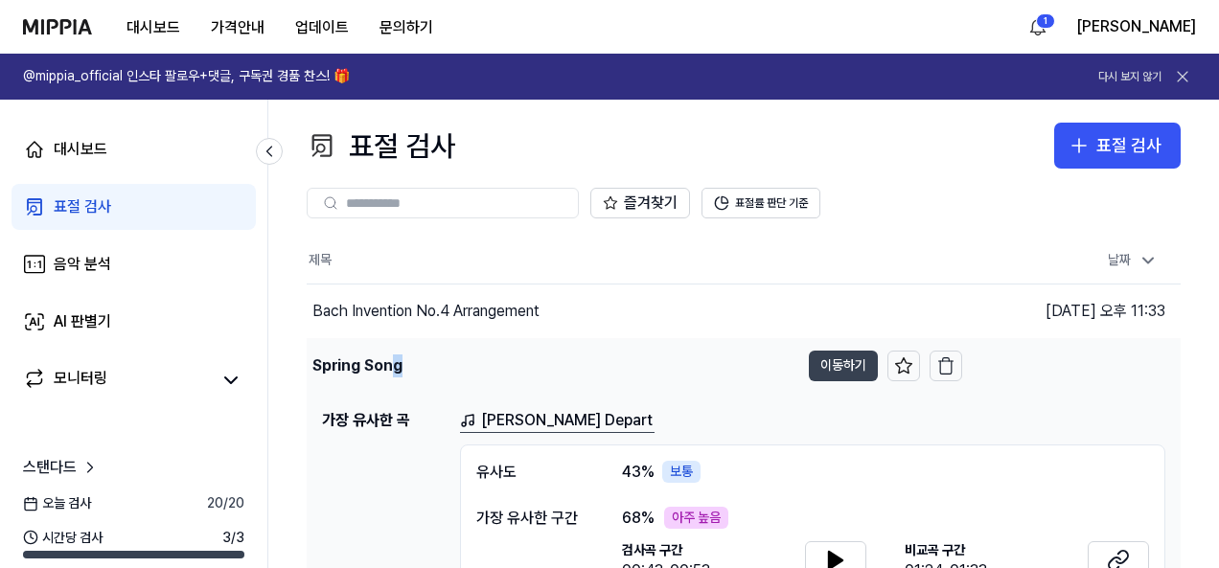
click at [811, 363] on button "이동하기" at bounding box center [843, 366] width 69 height 31
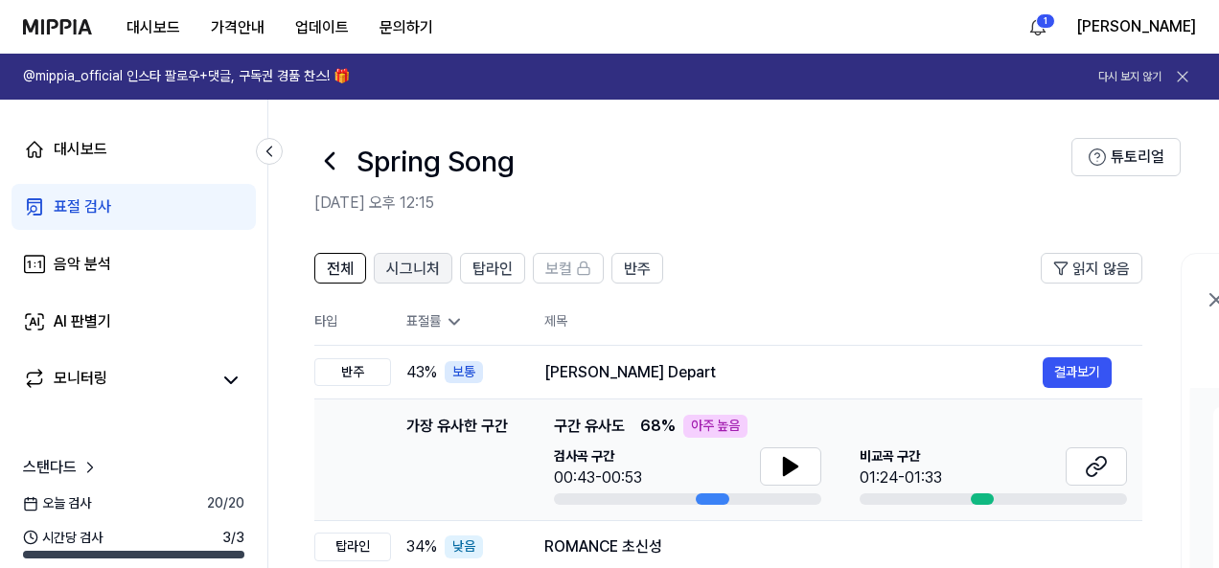
click at [441, 264] on button "시그니처" at bounding box center [413, 268] width 79 height 31
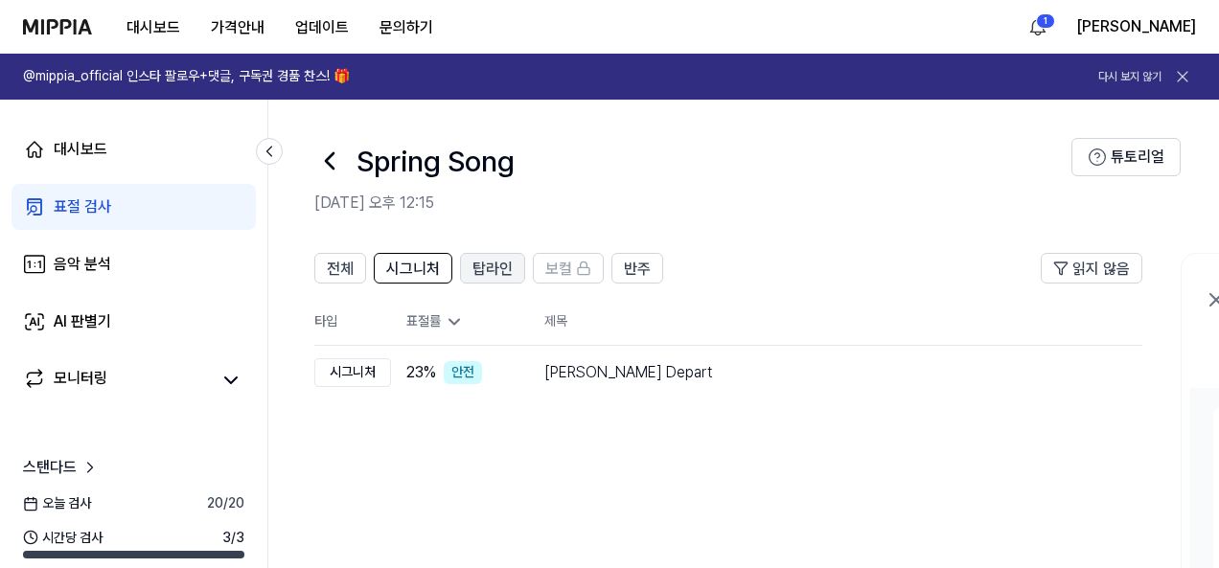
click at [514, 263] on button "탑라인" at bounding box center [492, 268] width 65 height 31
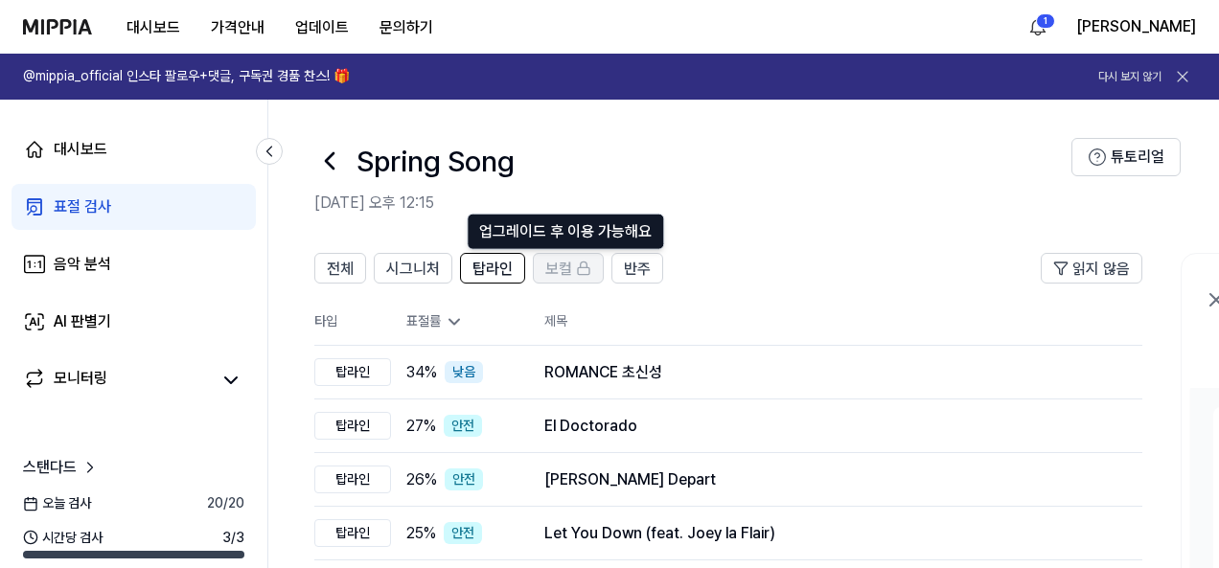
click at [568, 268] on div "보컬" at bounding box center [568, 268] width 46 height 25
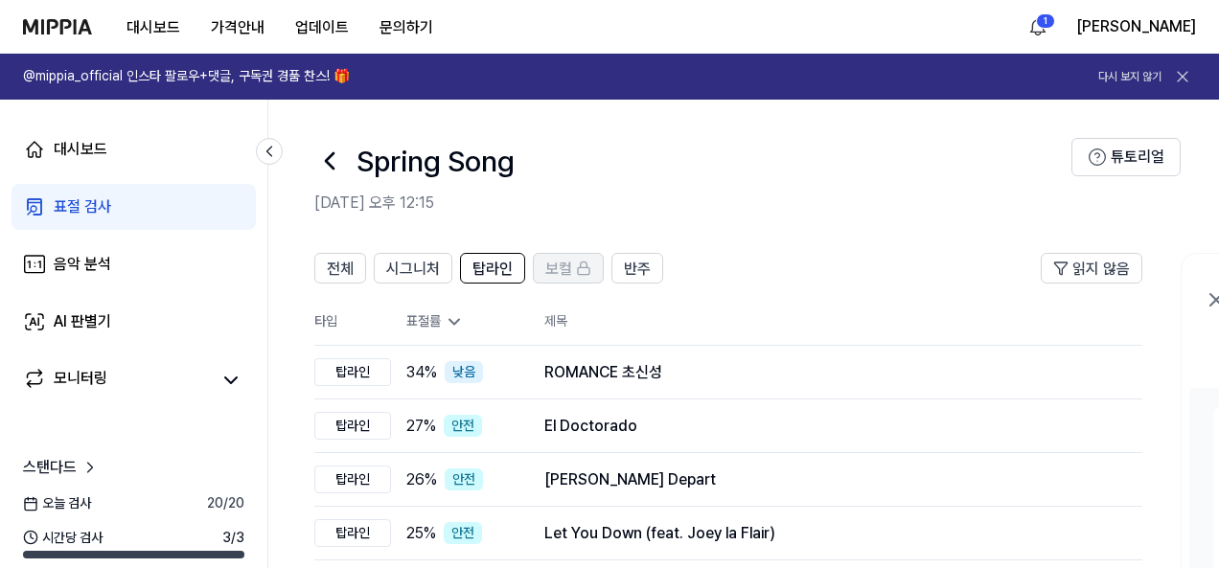
click at [582, 277] on div "보컬" at bounding box center [568, 268] width 46 height 25
click at [616, 269] on button "반주" at bounding box center [638, 268] width 52 height 31
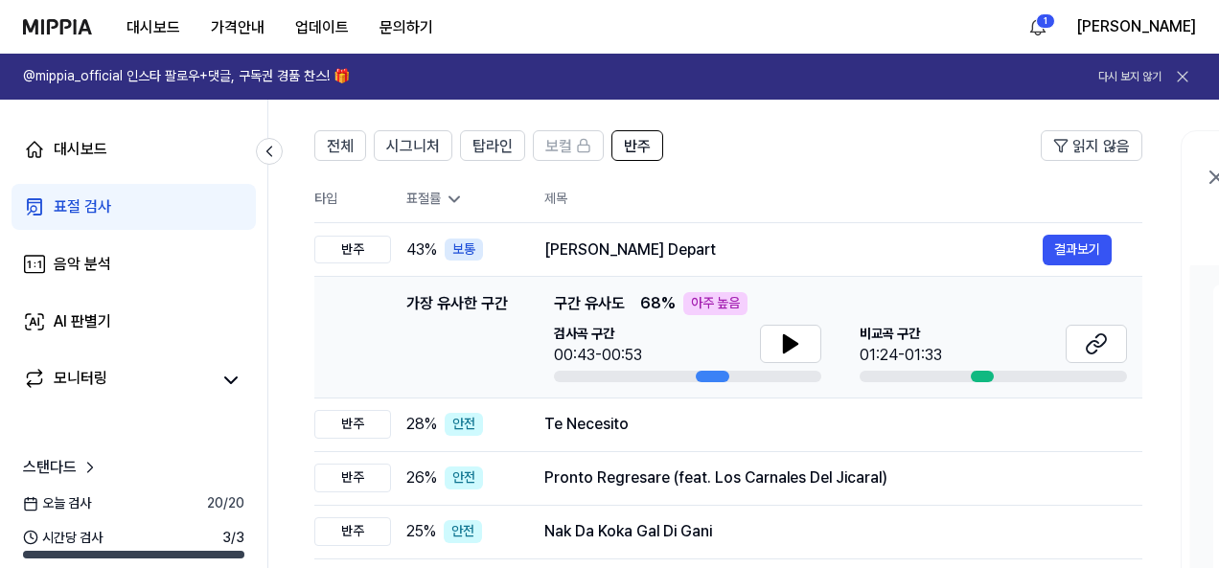
scroll to position [96, 0]
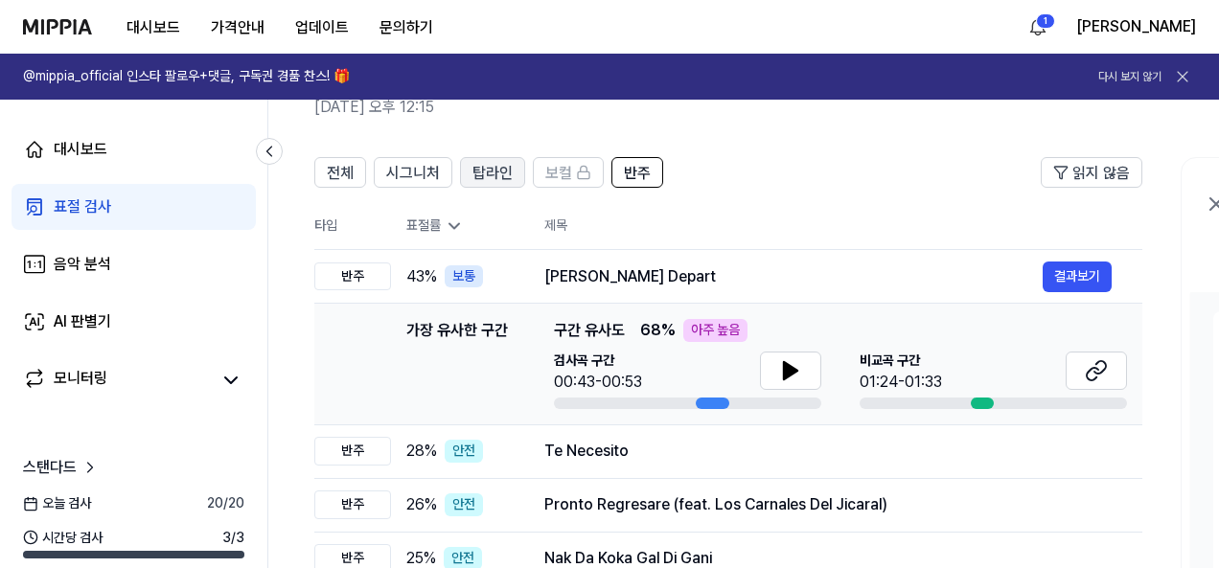
click at [492, 166] on span "탑라인" at bounding box center [493, 173] width 40 height 23
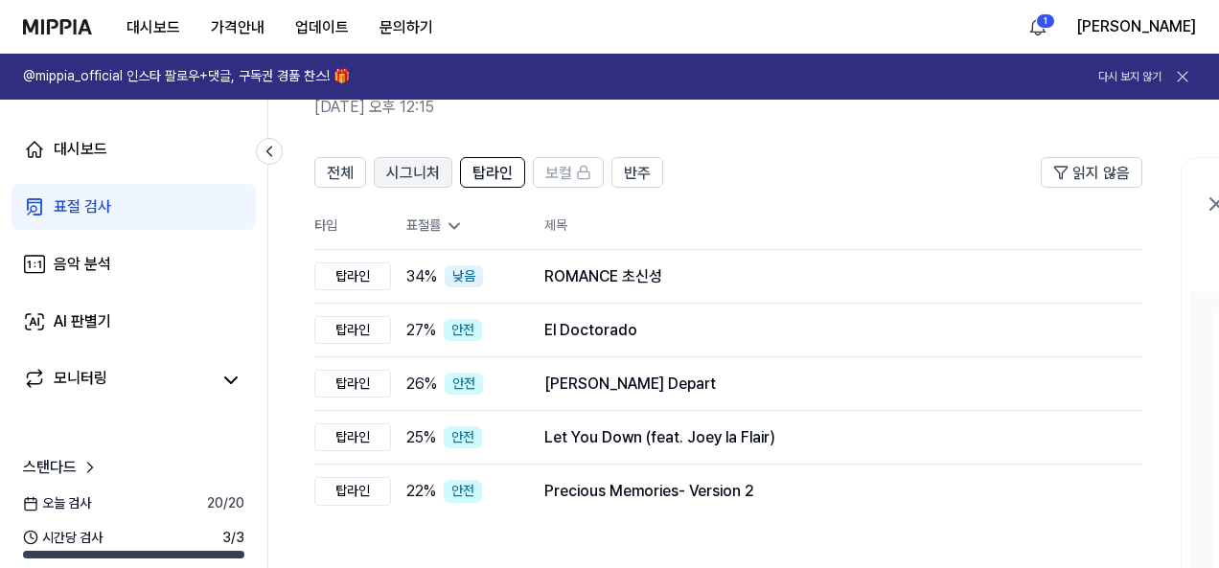
click at [412, 179] on span "시그니처" at bounding box center [413, 173] width 54 height 23
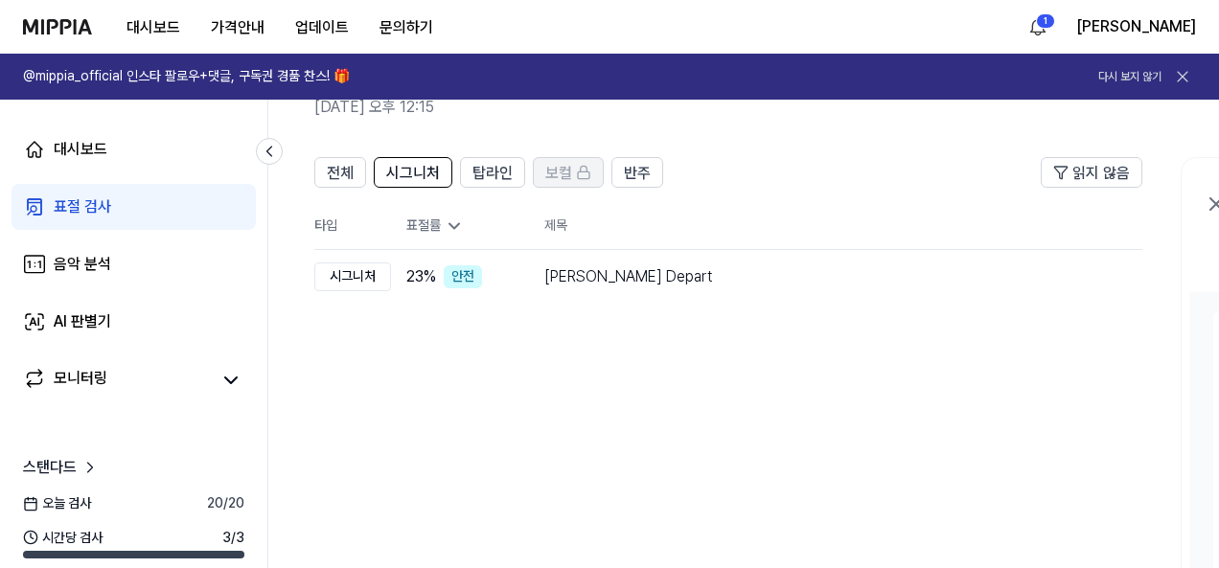
click at [560, 165] on span "보컬" at bounding box center [558, 173] width 27 height 23
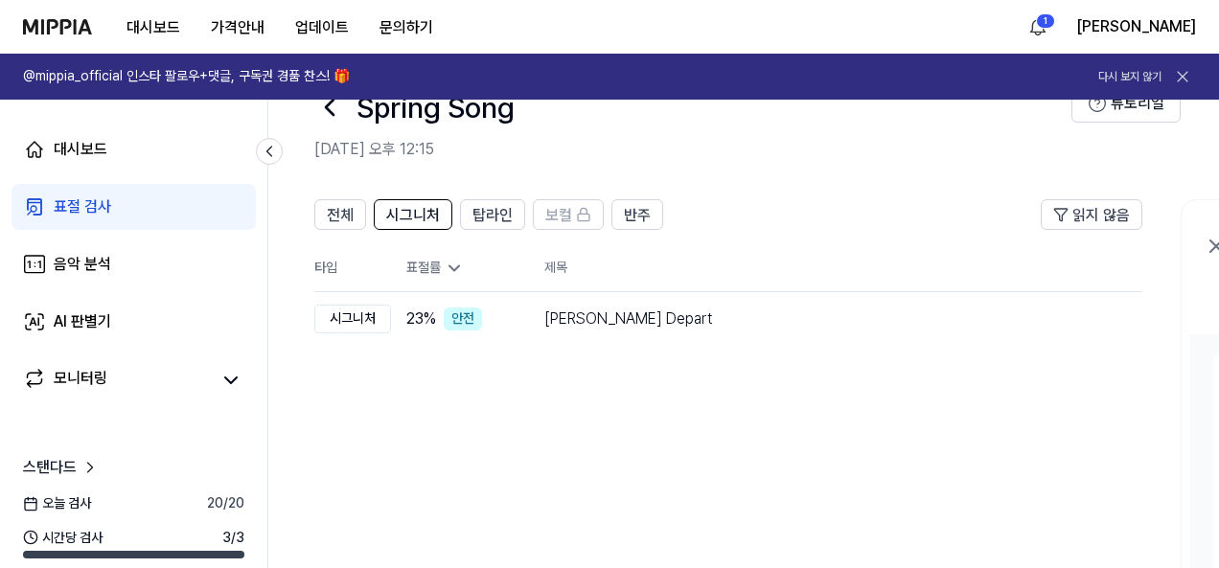
scroll to position [0, 0]
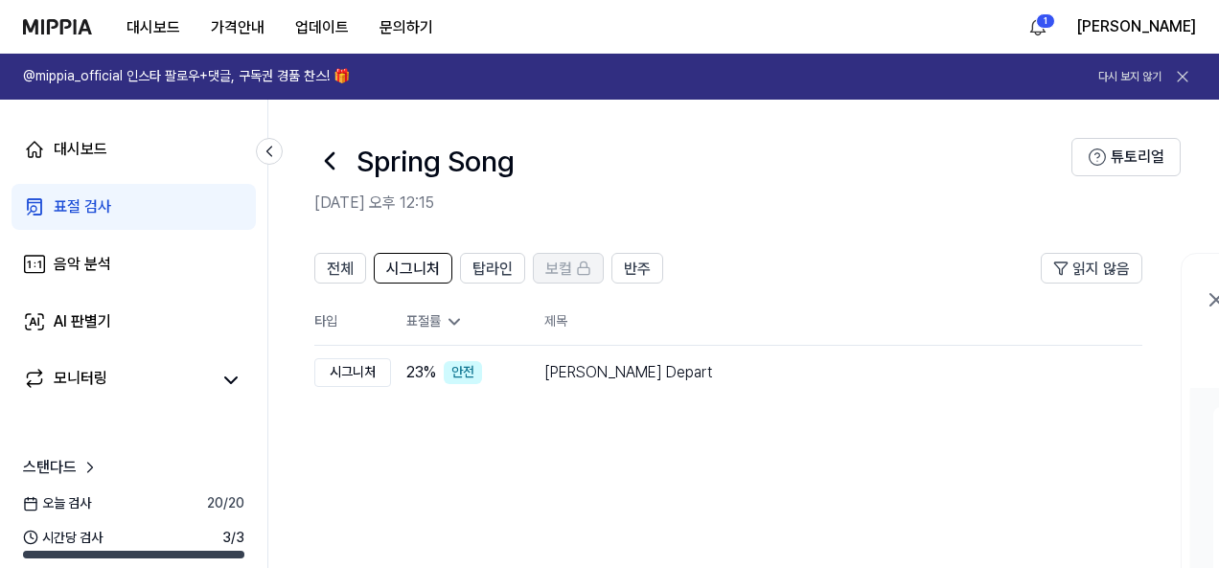
click at [537, 264] on button "보컬" at bounding box center [568, 268] width 71 height 31
click at [561, 267] on span "보컬" at bounding box center [558, 269] width 27 height 23
click at [562, 267] on span "보컬" at bounding box center [558, 269] width 27 height 23
click at [624, 264] on span "반주" at bounding box center [637, 269] width 27 height 23
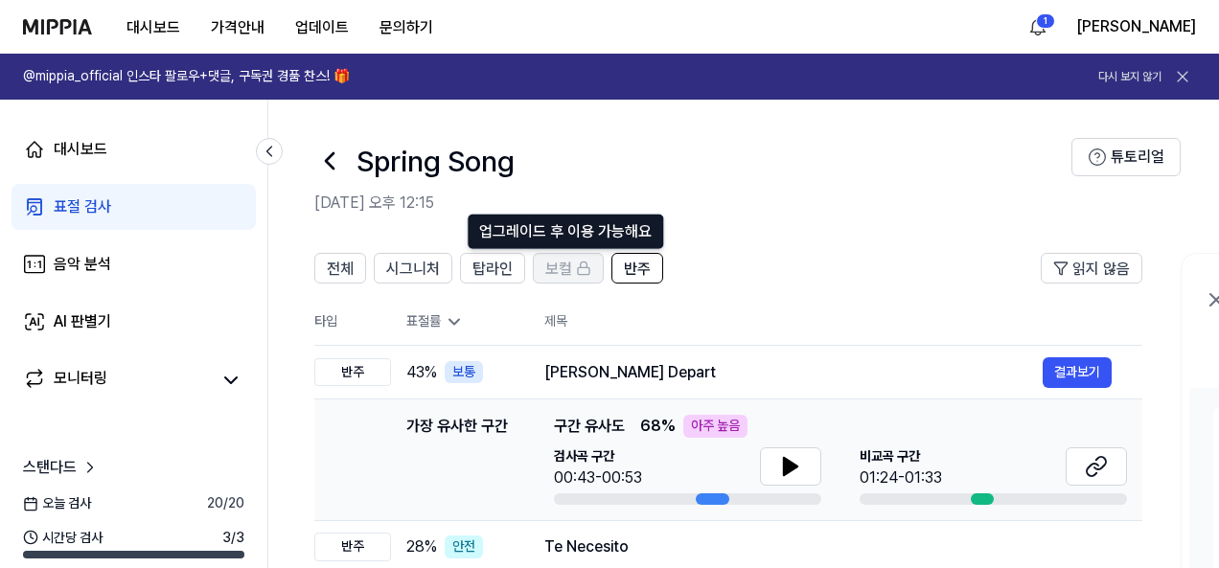
click at [568, 262] on div "보컬" at bounding box center [568, 268] width 46 height 25
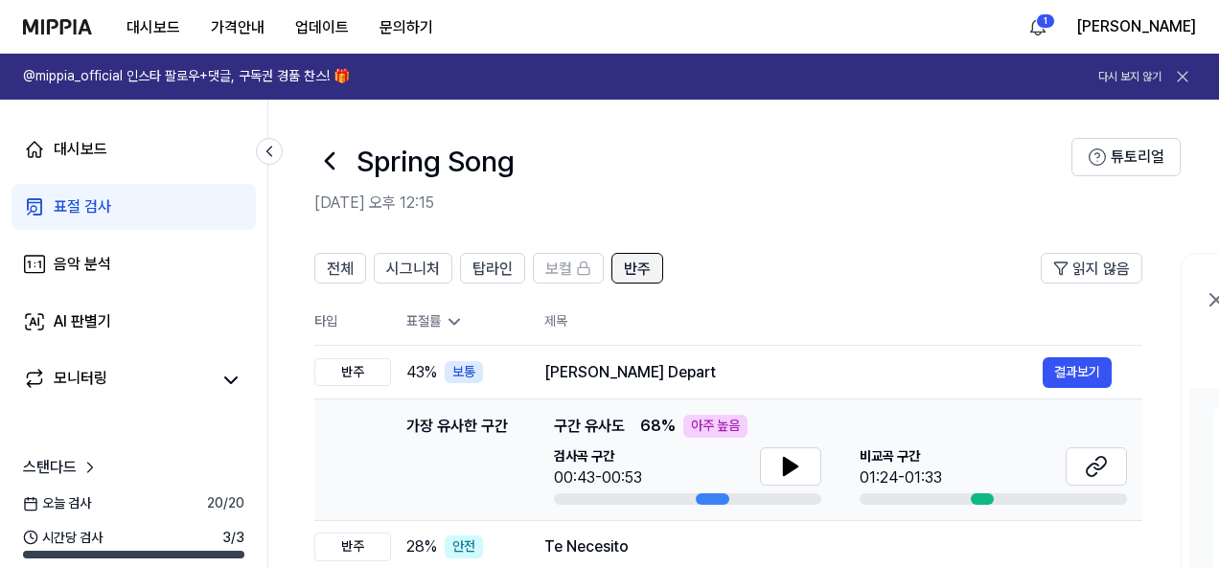
click at [636, 263] on span "반주" at bounding box center [637, 269] width 27 height 23
click at [504, 269] on span "탑라인" at bounding box center [493, 269] width 40 height 23
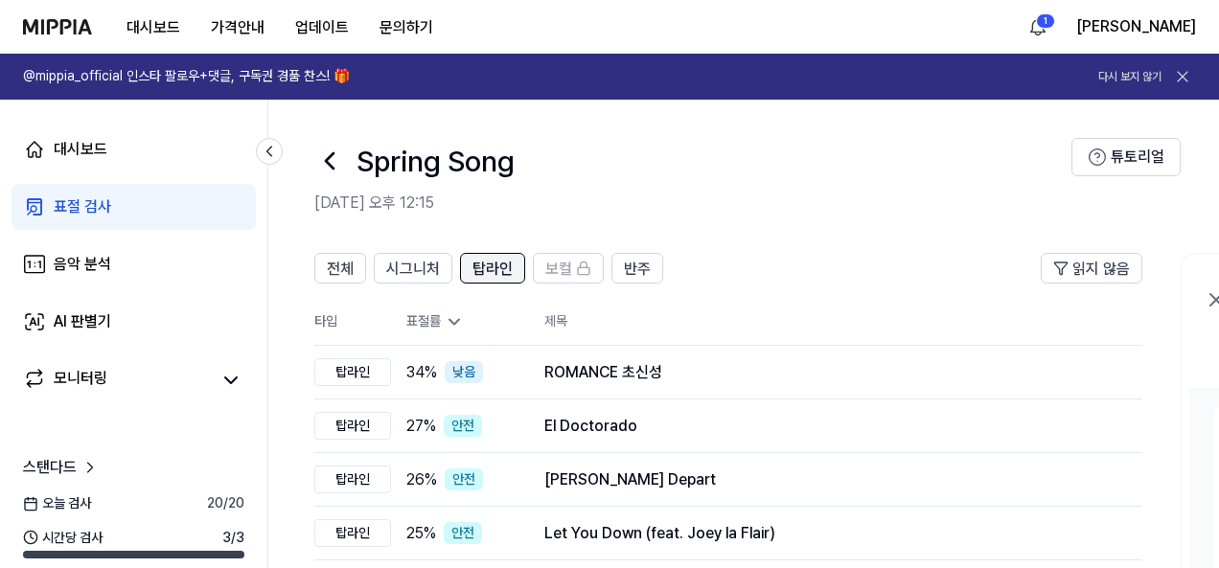
scroll to position [96, 0]
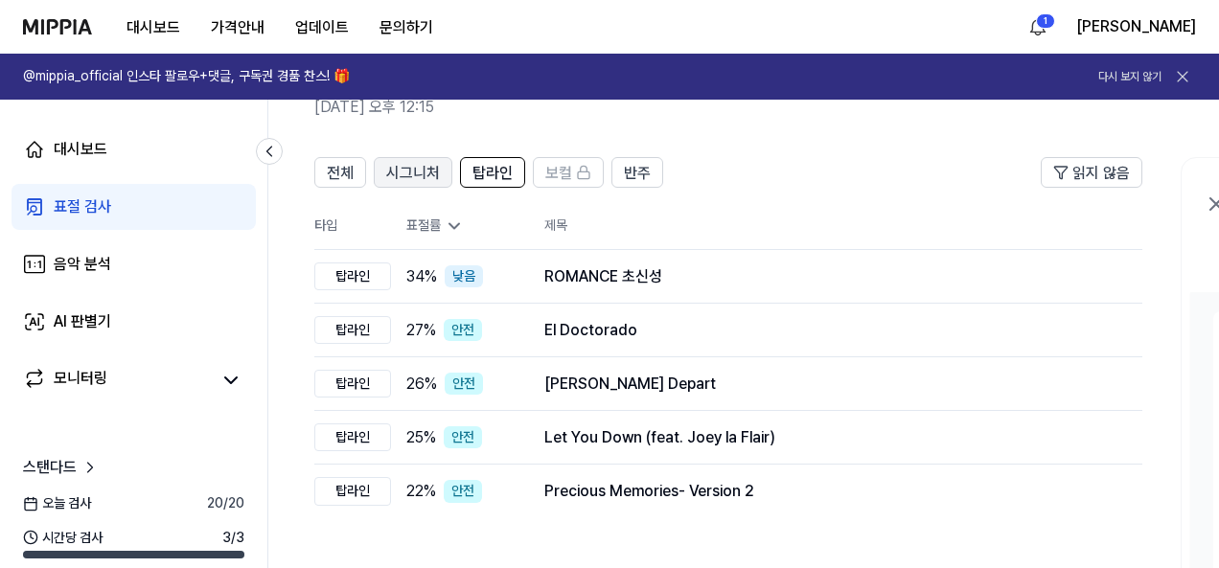
click at [417, 161] on div "시그니처" at bounding box center [413, 172] width 54 height 25
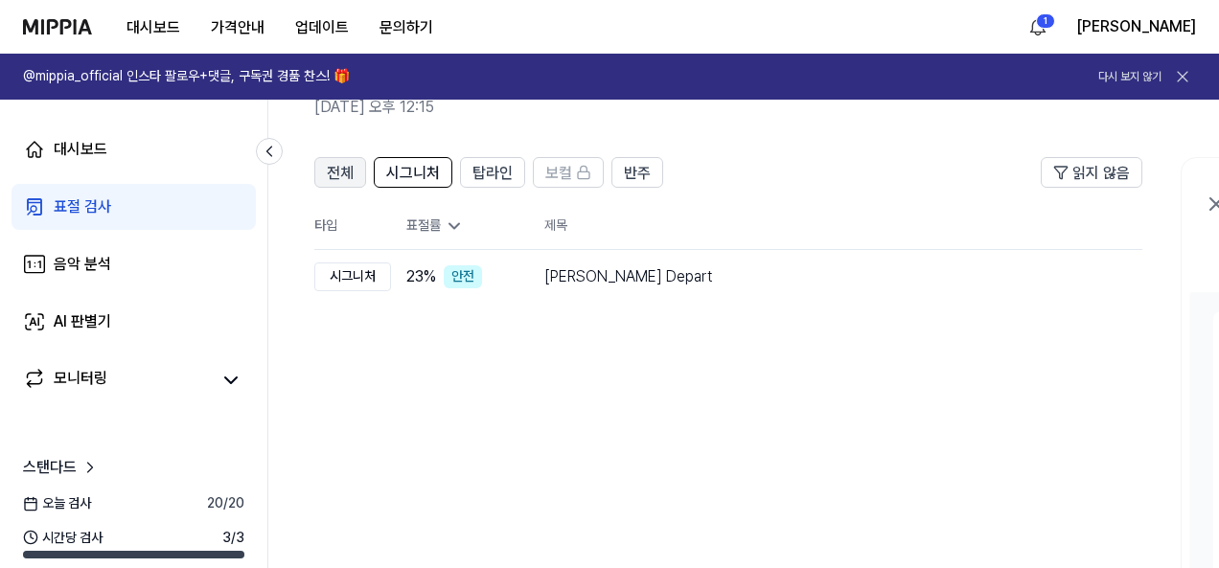
click at [354, 174] on button "전체" at bounding box center [340, 172] width 52 height 31
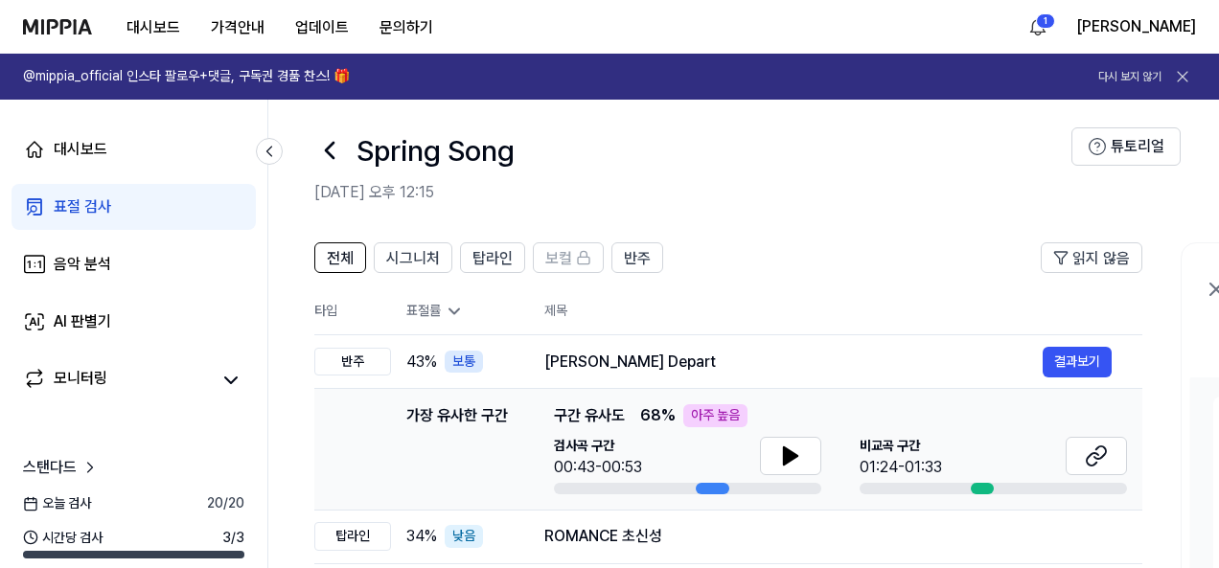
scroll to position [0, 0]
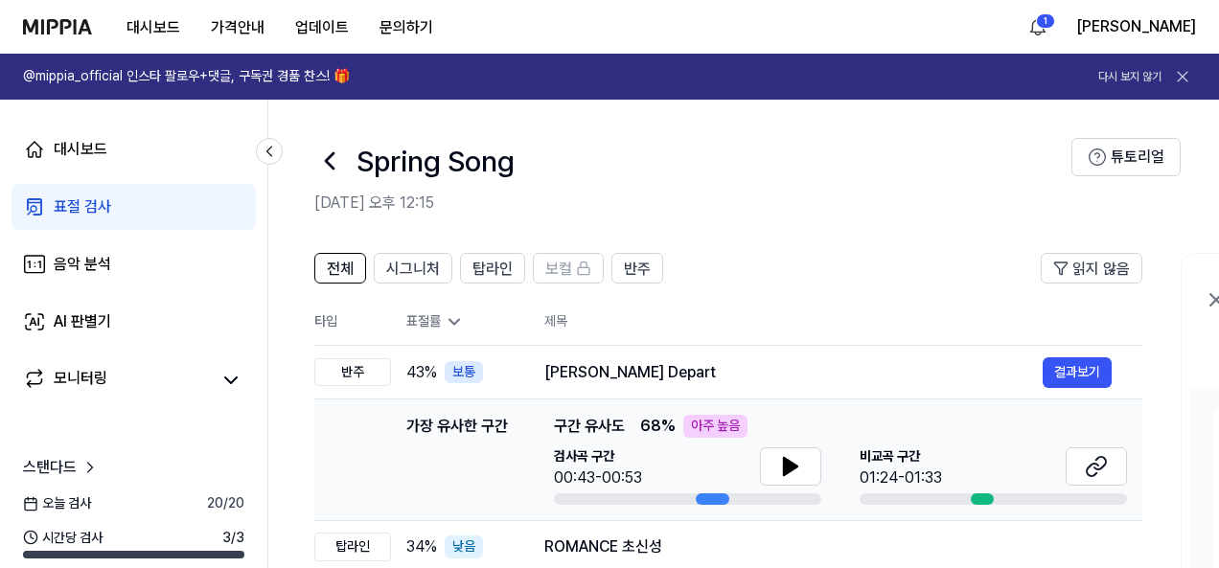
click at [93, 213] on div "표절 검사" at bounding box center [83, 207] width 58 height 23
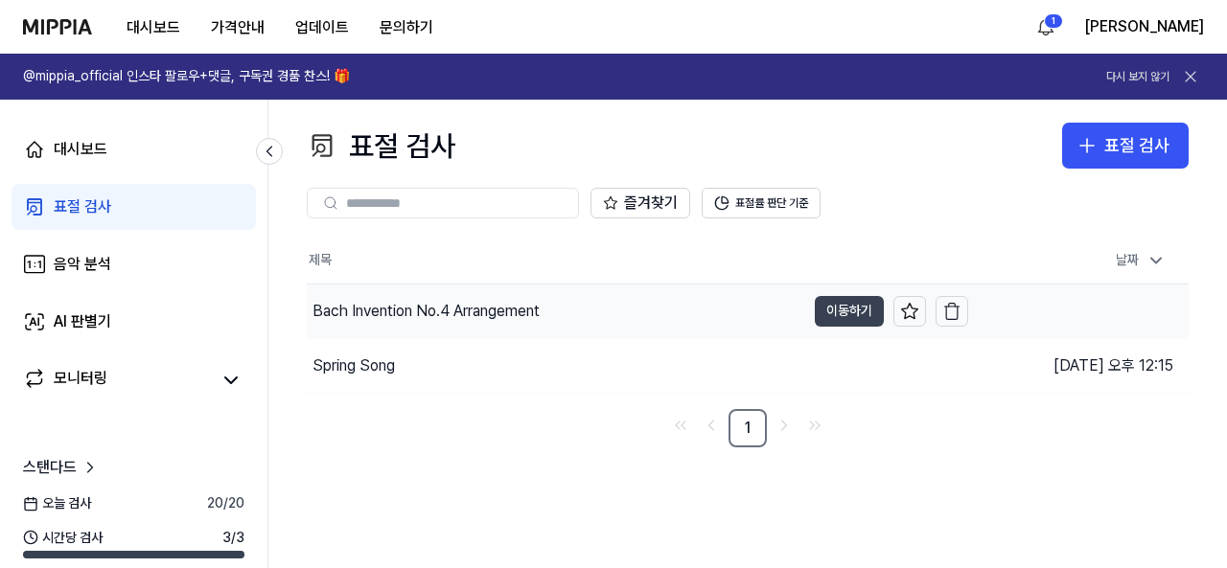
click at [834, 313] on button "이동하기" at bounding box center [849, 311] width 69 height 31
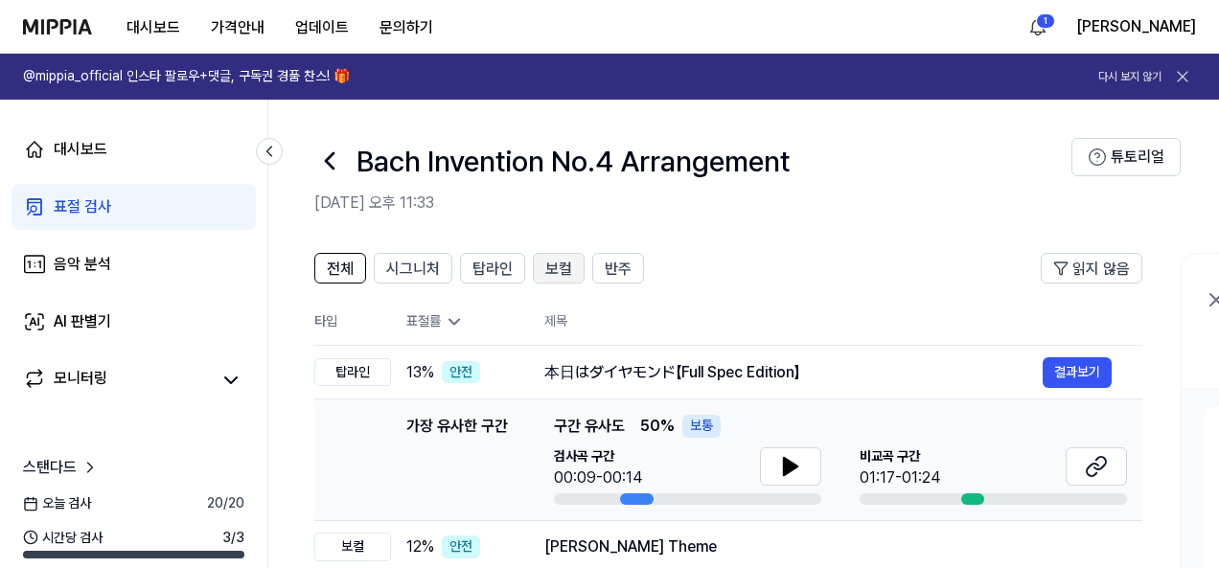
click at [566, 266] on span "보컬" at bounding box center [558, 269] width 27 height 23
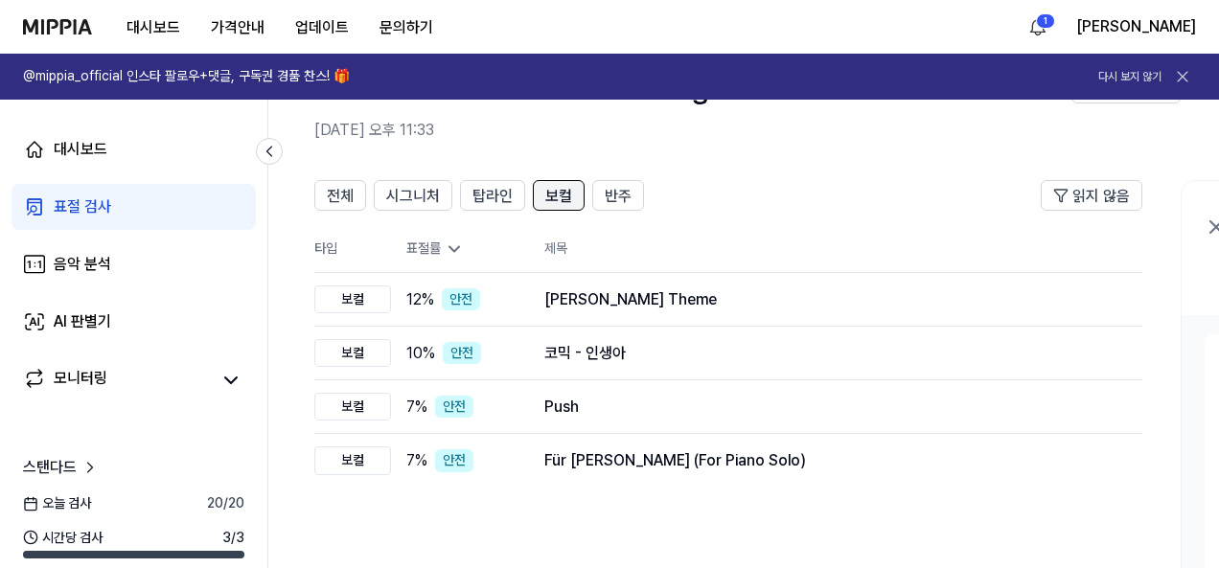
scroll to position [96, 0]
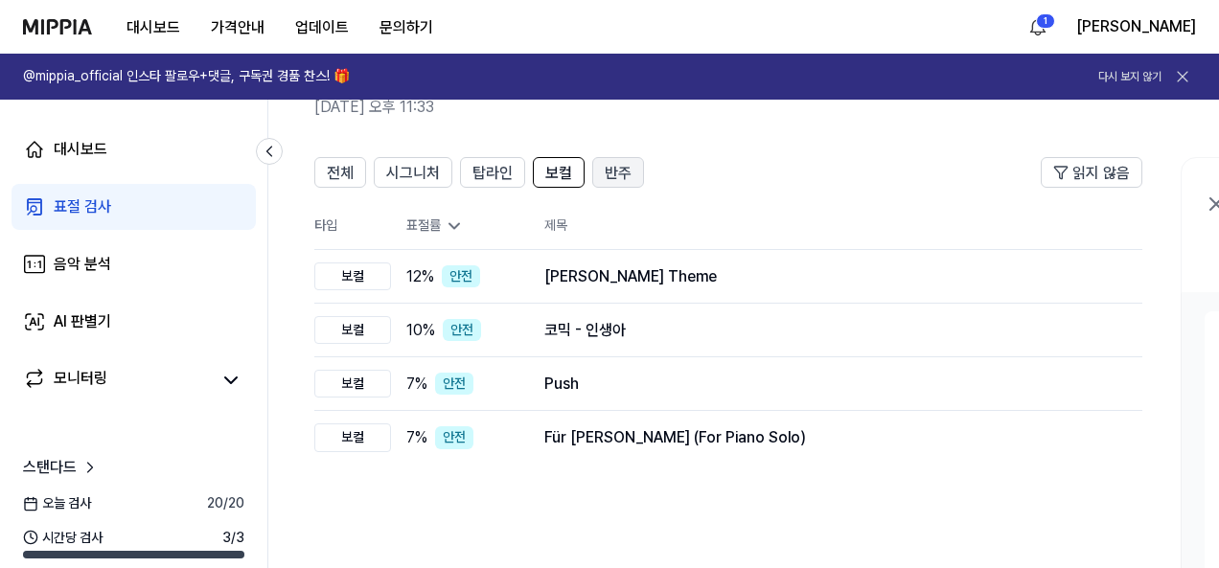
click at [621, 170] on span "반주" at bounding box center [618, 173] width 27 height 23
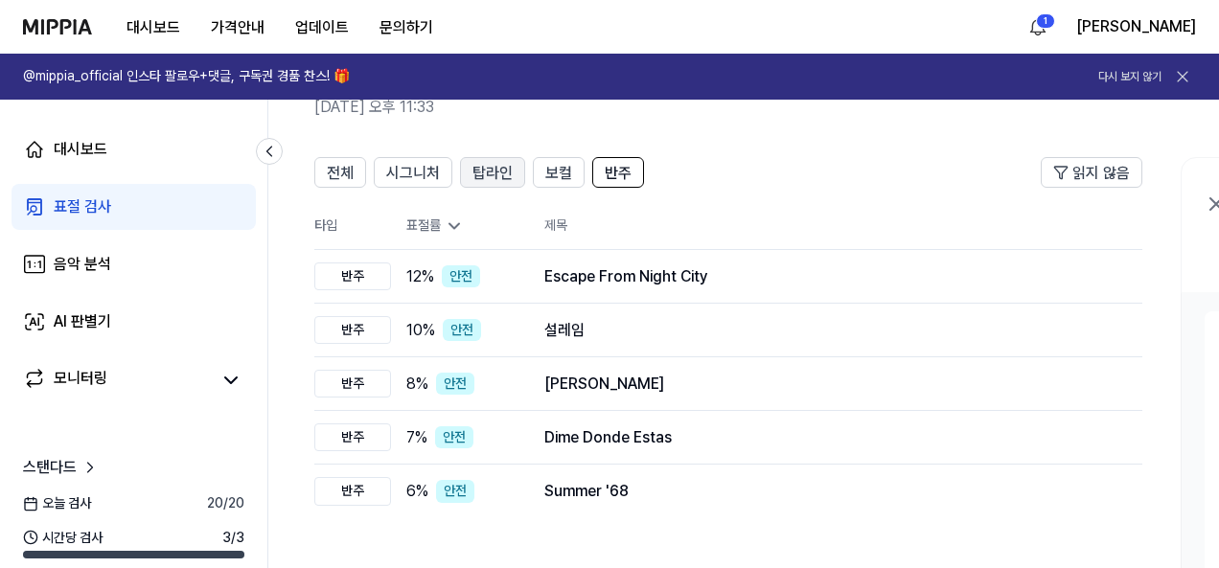
click at [482, 165] on span "탑라인" at bounding box center [493, 173] width 40 height 23
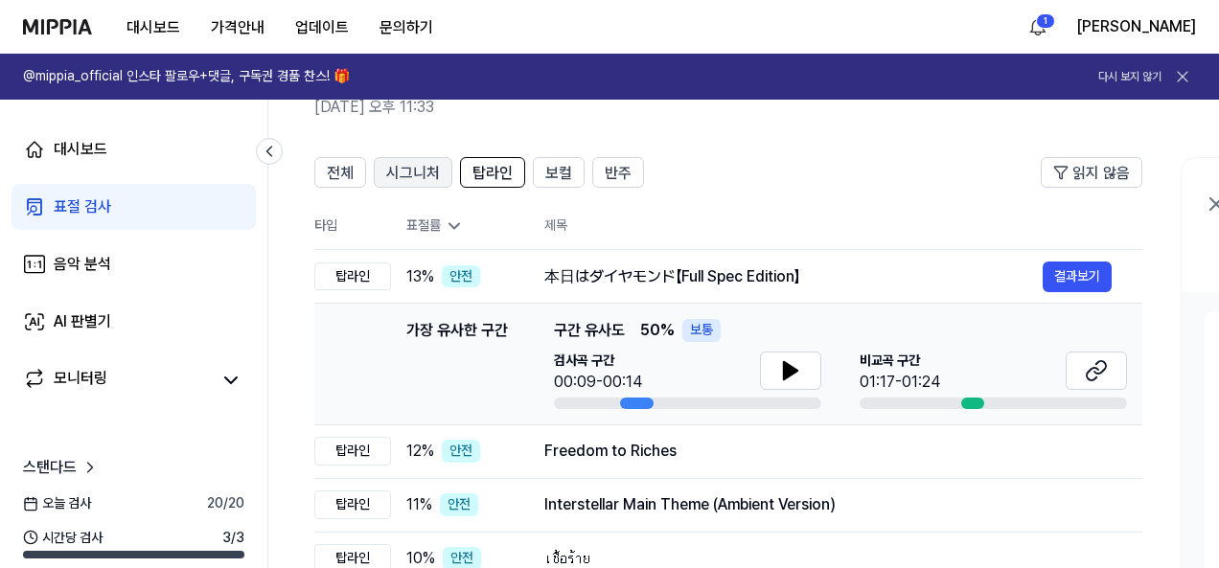
click at [394, 176] on span "시그니처" at bounding box center [413, 173] width 54 height 23
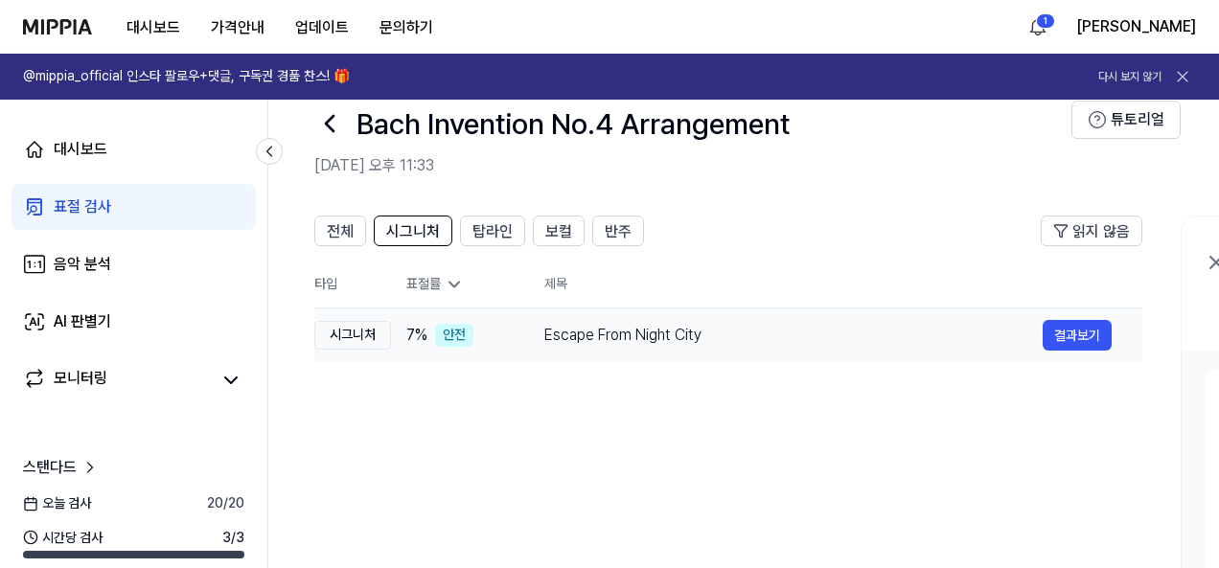
scroll to position [0, 0]
